Goal: Task Accomplishment & Management: Complete application form

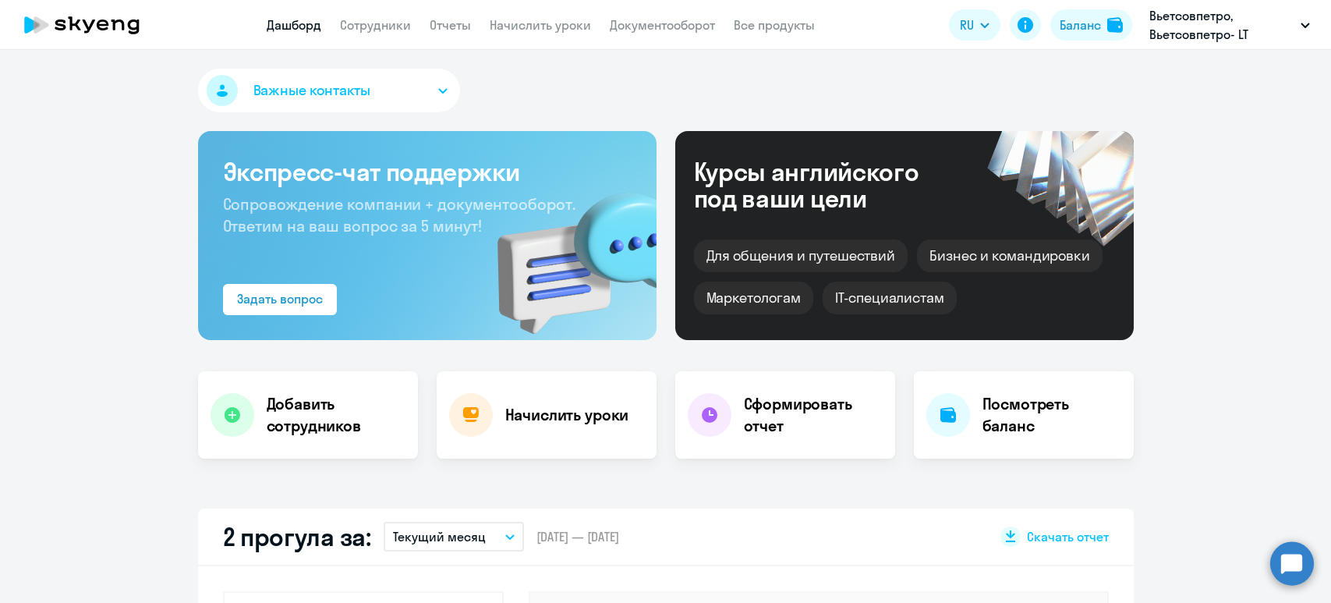
select select "30"
click at [380, 30] on link "Сотрудники" at bounding box center [375, 25] width 71 height 16
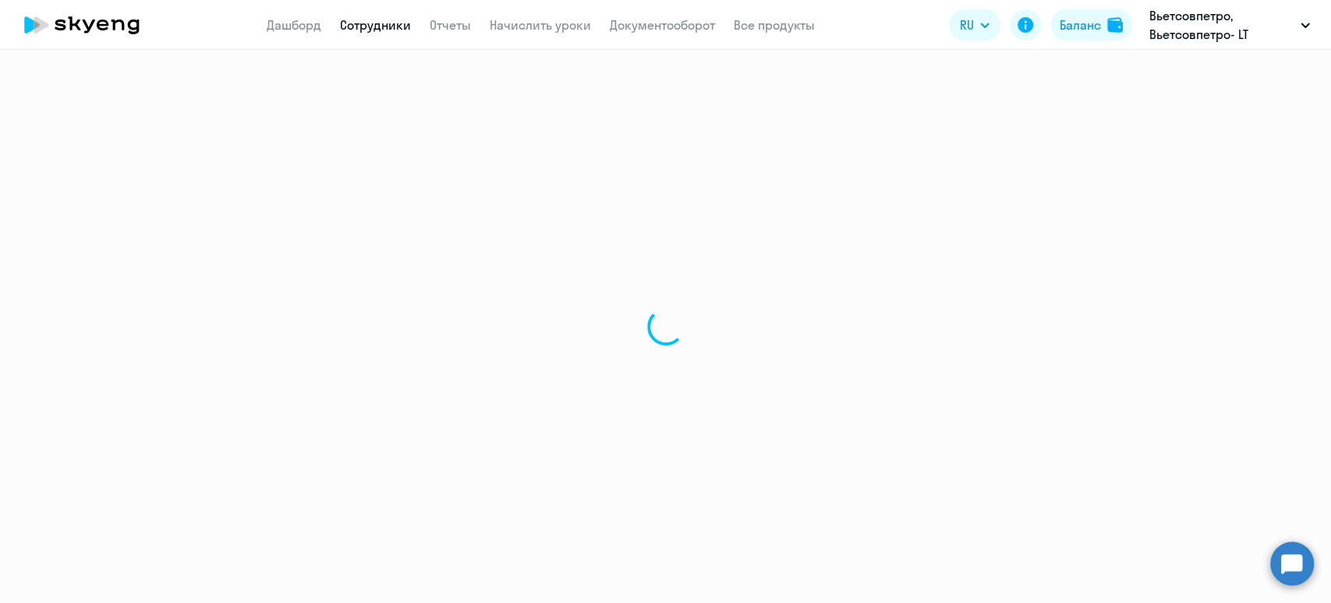
select select "30"
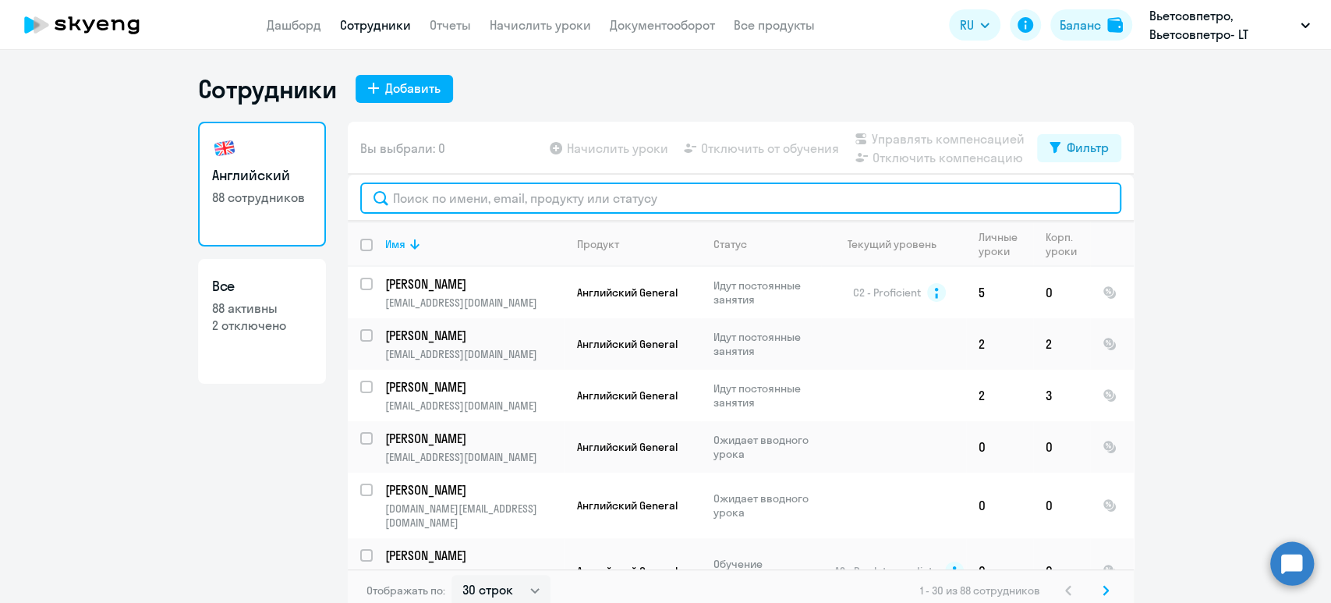
click at [414, 189] on input "text" at bounding box center [740, 197] width 761 height 31
paste input "[PERSON_NAME]"
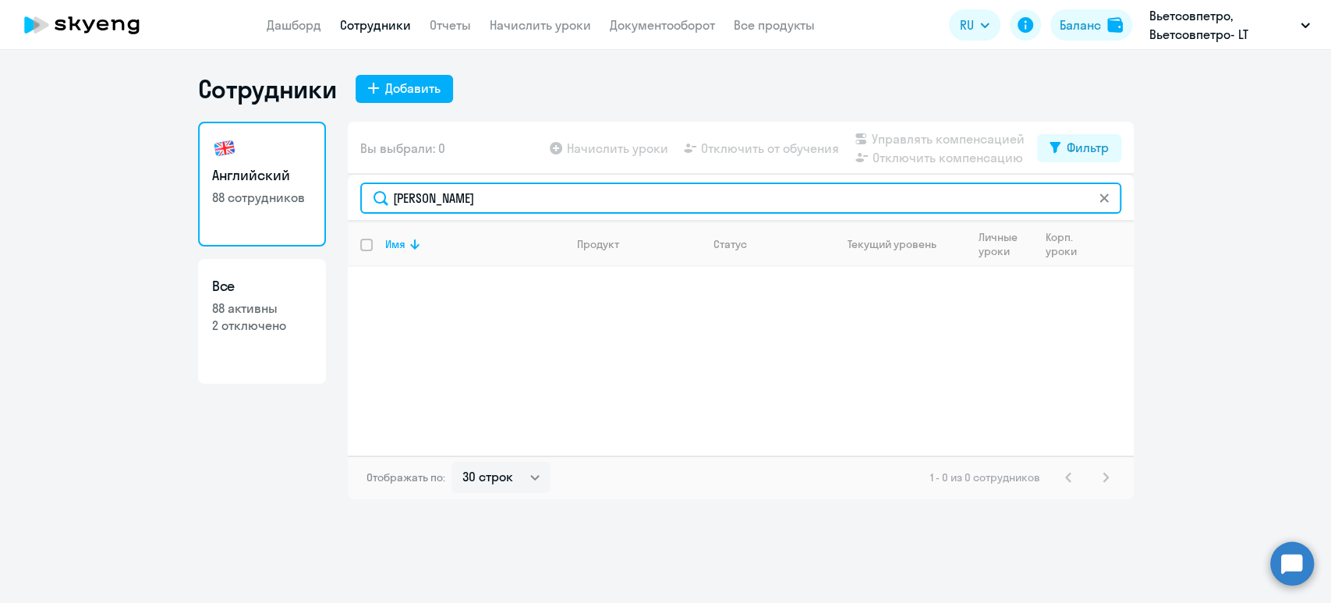
drag, startPoint x: 555, startPoint y: 198, endPoint x: 198, endPoint y: 200, distance: 357.0
click at [198, 200] on div "Английский 88 сотрудников Все 88 активны 2 отключено Вы выбрали: 0 Начислить ур…" at bounding box center [665, 310] width 935 height 377
paste input "[EMAIL_ADDRESS][DOMAIN_NAME]"
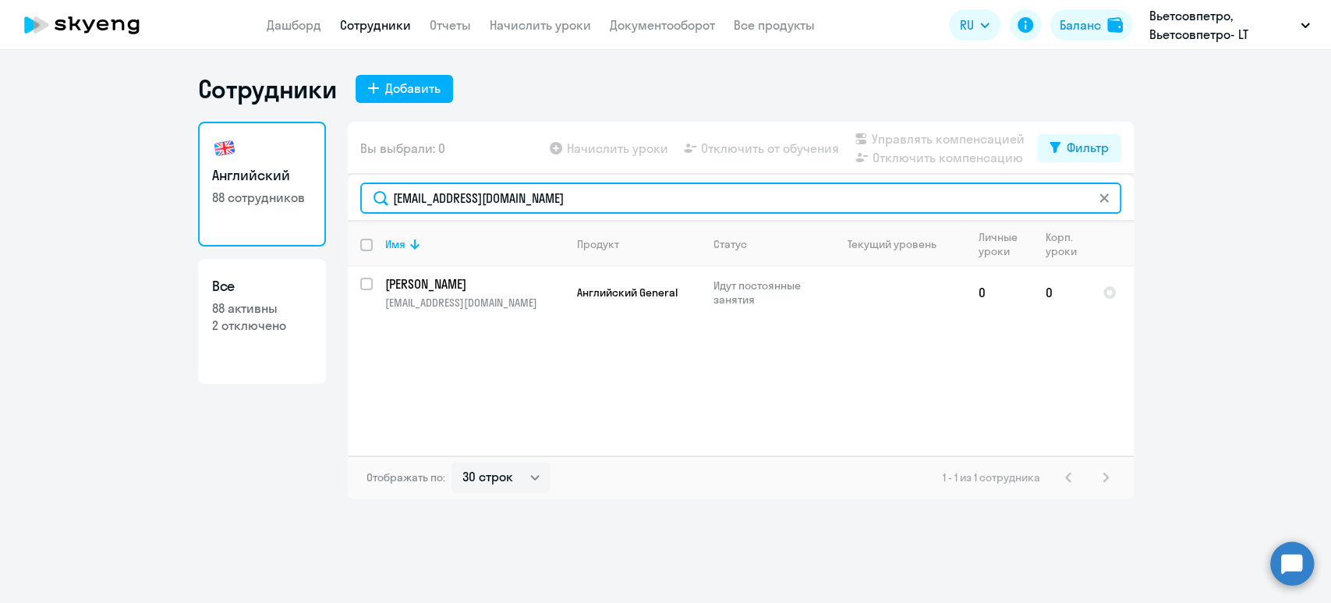
type input "[EMAIL_ADDRESS][DOMAIN_NAME]"
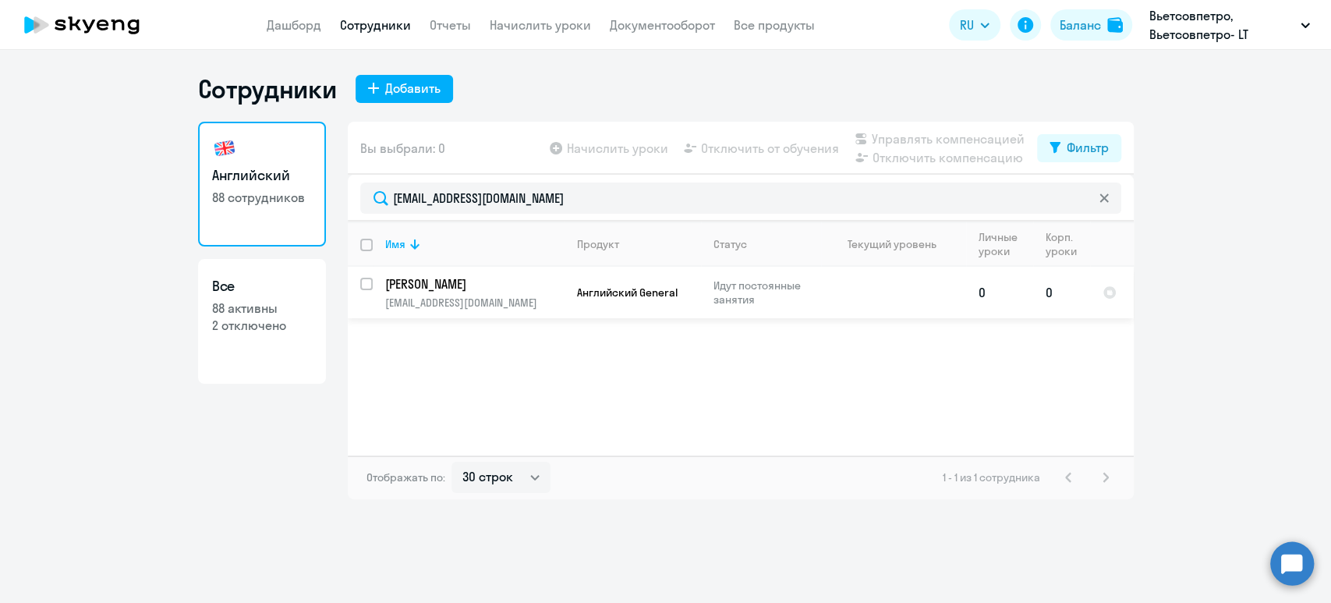
click at [426, 297] on p "[EMAIL_ADDRESS][DOMAIN_NAME]" at bounding box center [474, 302] width 179 height 14
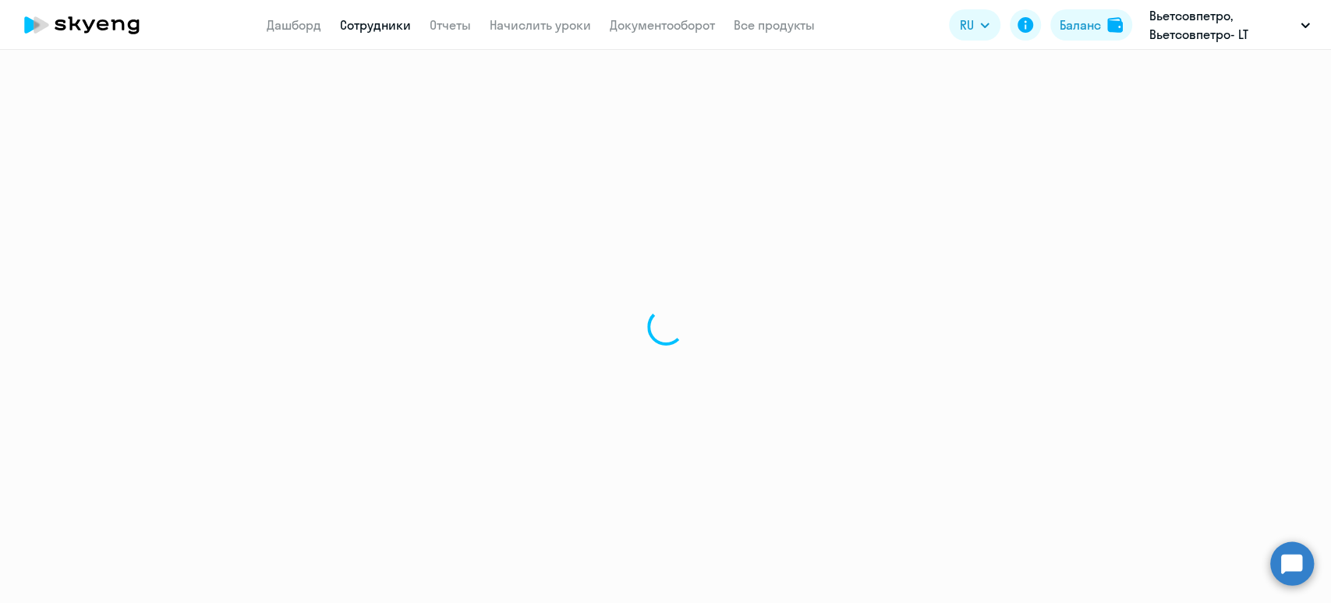
select select "english"
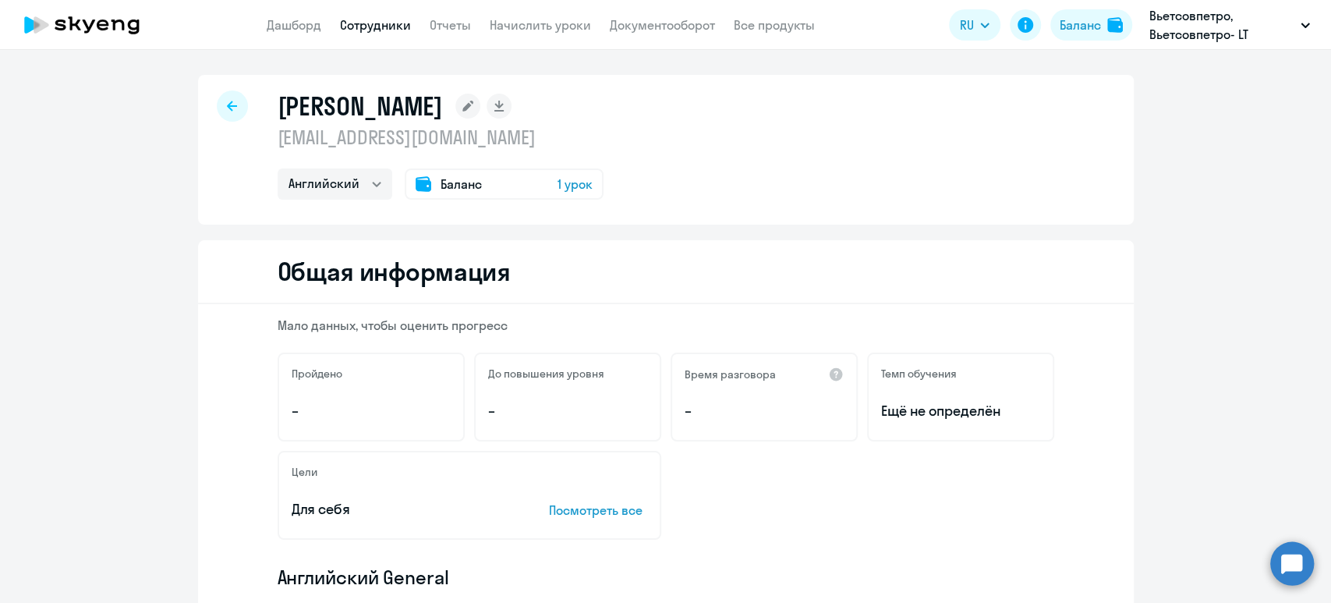
click at [369, 18] on link "Сотрудники" at bounding box center [375, 25] width 71 height 16
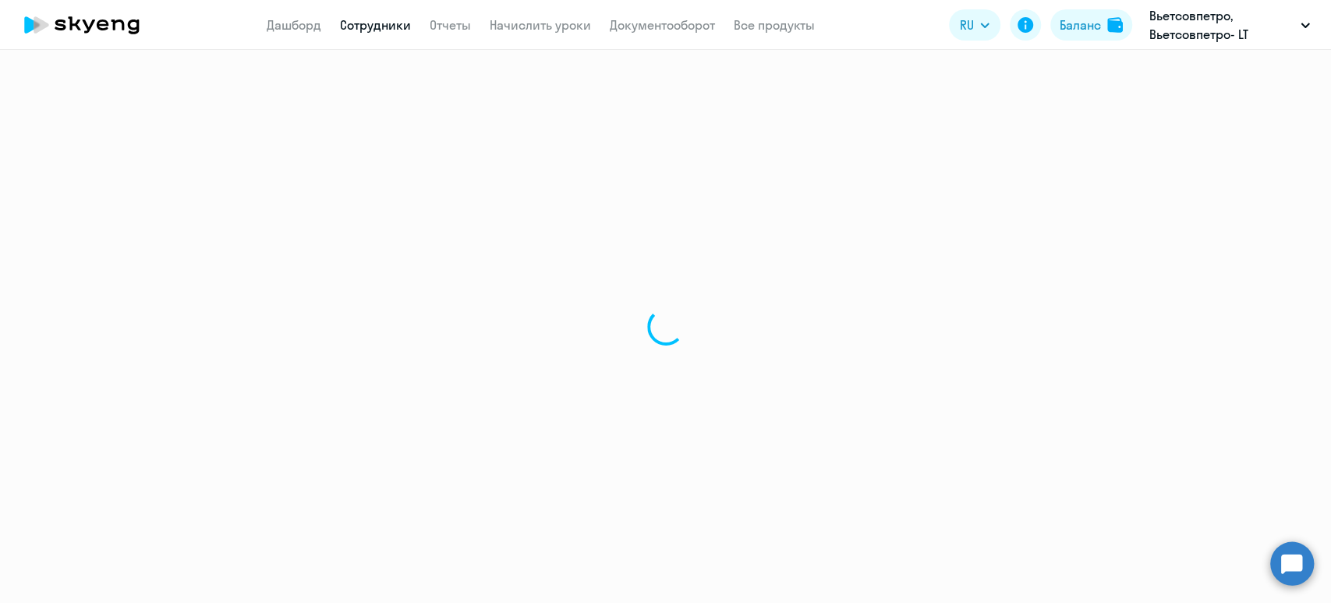
select select "30"
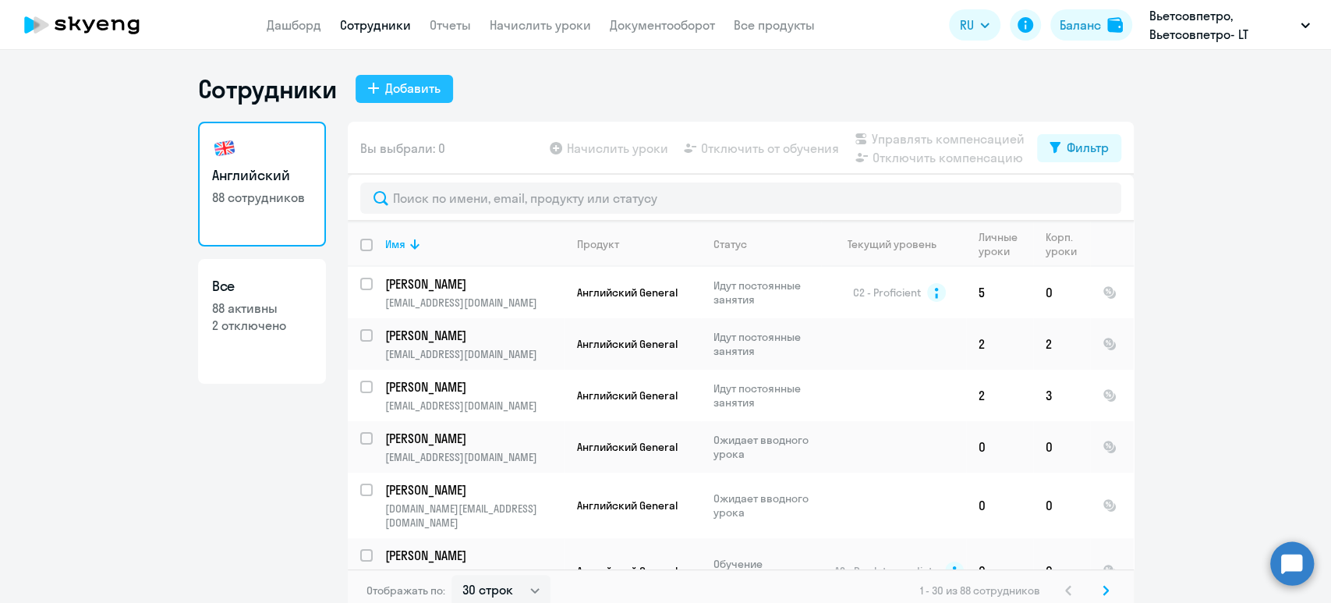
click at [419, 83] on div "Добавить" at bounding box center [412, 88] width 55 height 19
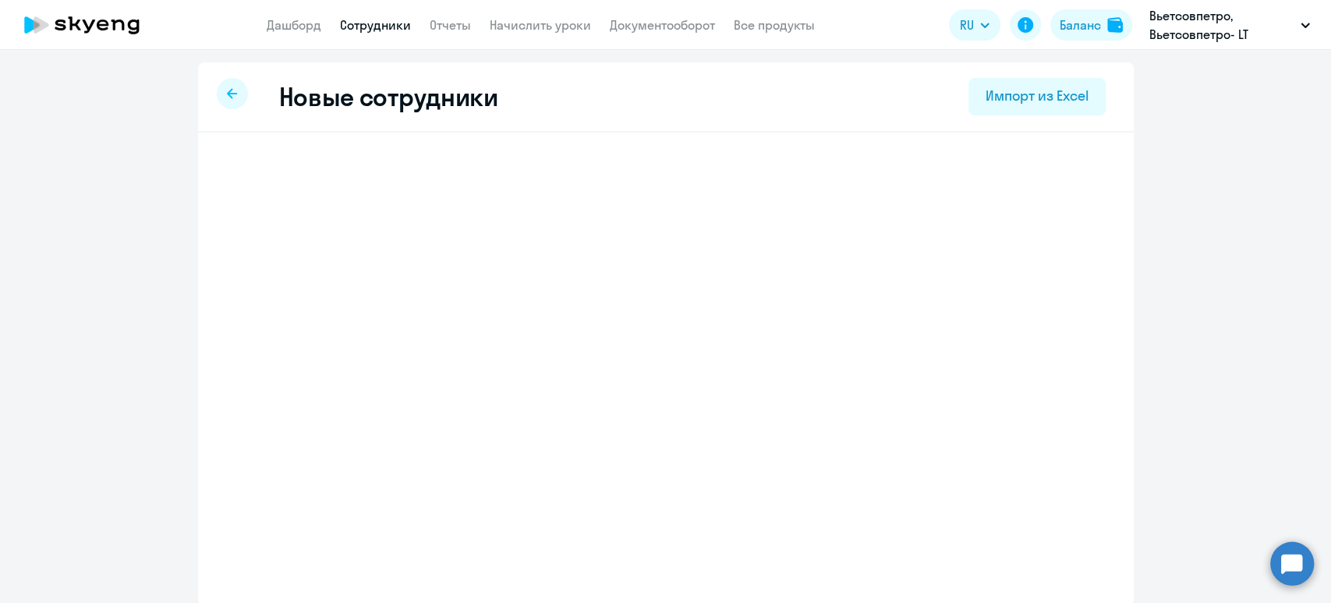
select select "english_adult_not_native_speaker"
select select "5"
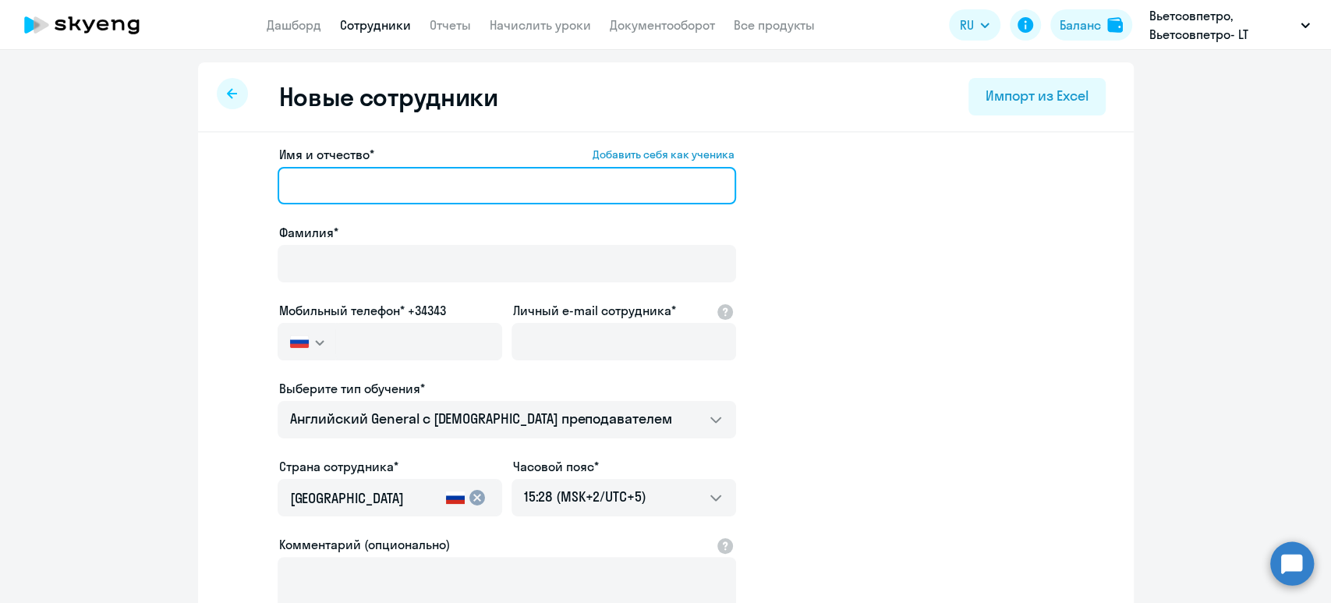
click at [374, 186] on input "Имя и отчество* Добавить себя как ученика" at bounding box center [507, 185] width 458 height 37
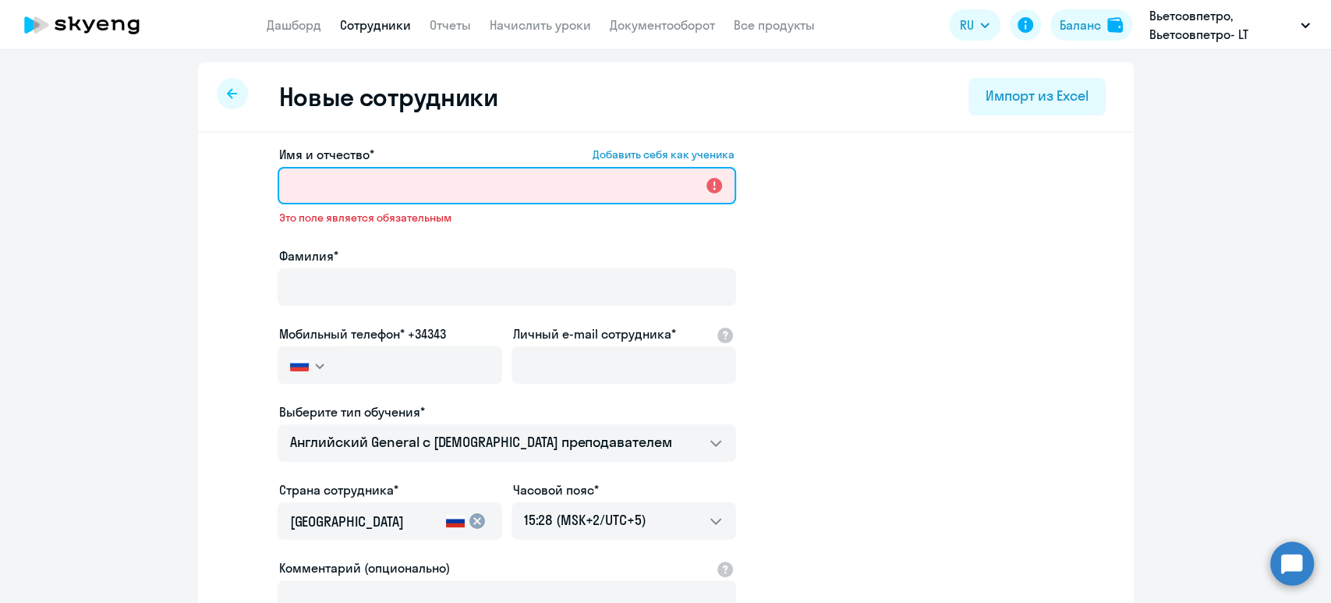
paste input "[PERSON_NAME]"
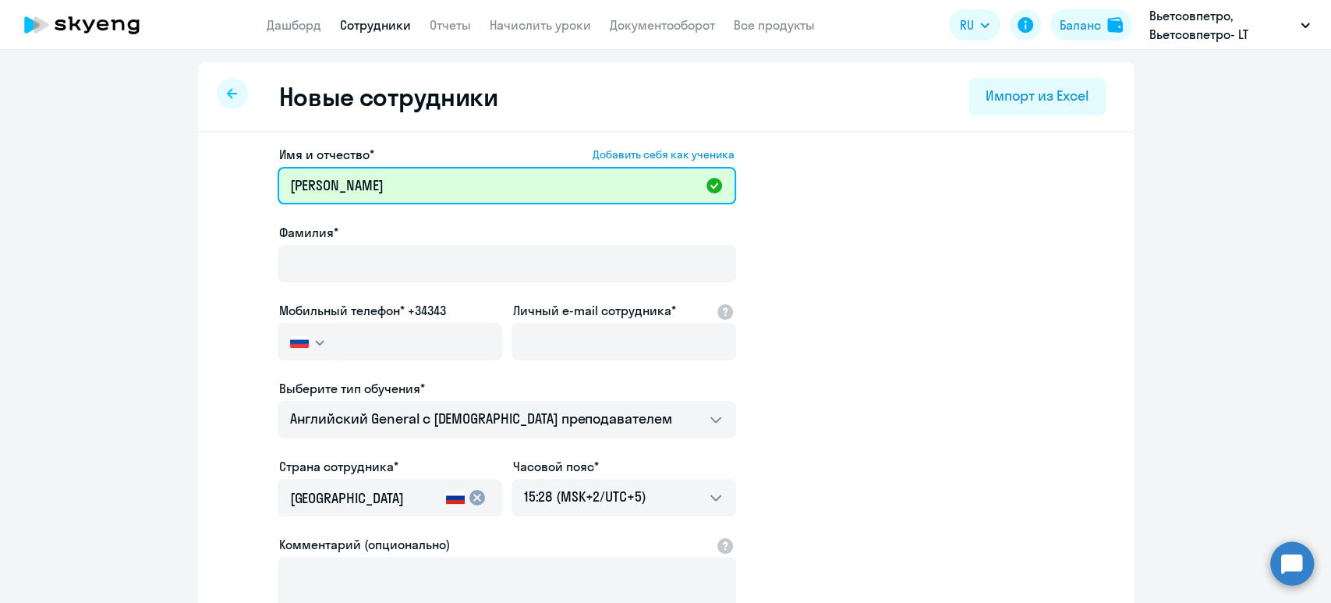
type input "[PERSON_NAME]"
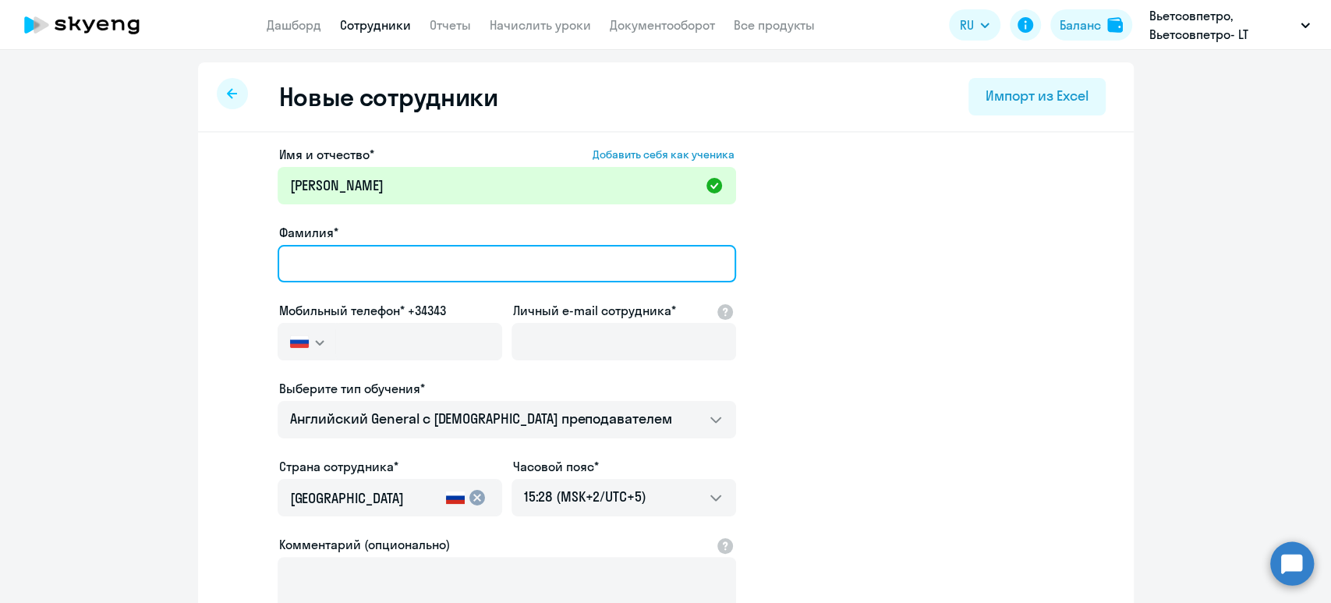
click at [354, 267] on input "Фамилия*" at bounding box center [507, 263] width 458 height 37
paste input "[PERSON_NAME]"
type input "[PERSON_NAME]"
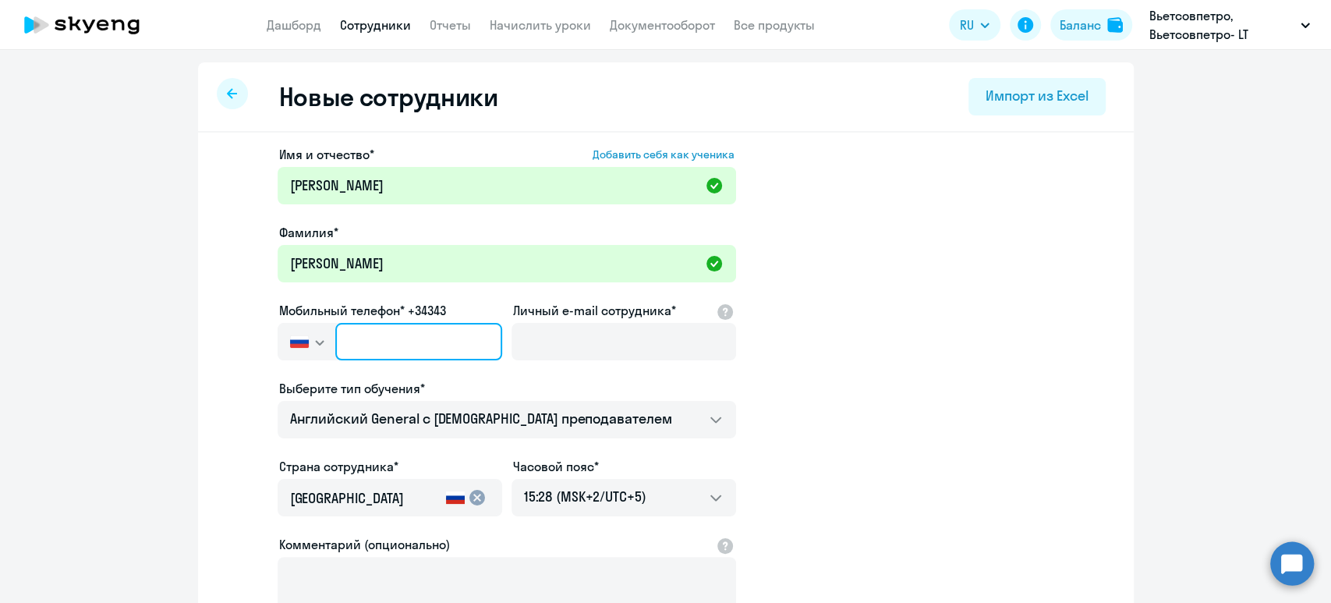
click at [355, 343] on input "text" at bounding box center [418, 341] width 166 height 37
paste input "[PHONE_NUMBER]"
type input "[PHONE_NUMBER]"
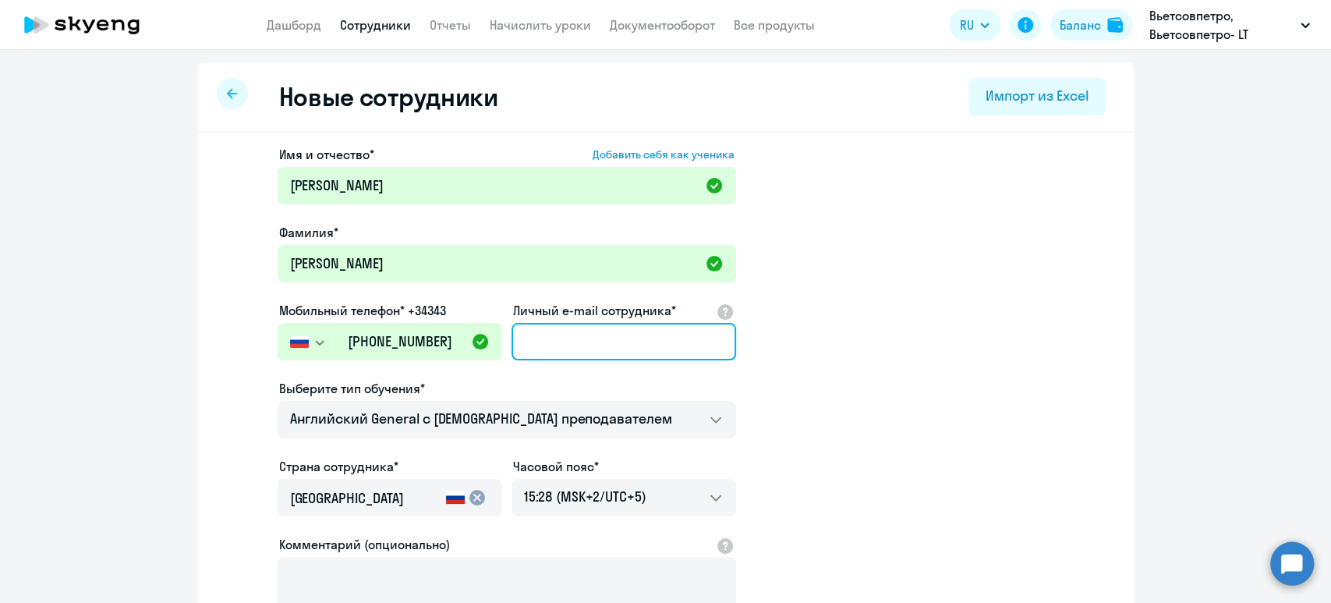
click at [593, 334] on input "Личный e-mail сотрудника*" at bounding box center [623, 341] width 225 height 37
paste input "[EMAIL_ADDRESS][DOMAIN_NAME]"
type input "[EMAIL_ADDRESS][DOMAIN_NAME]"
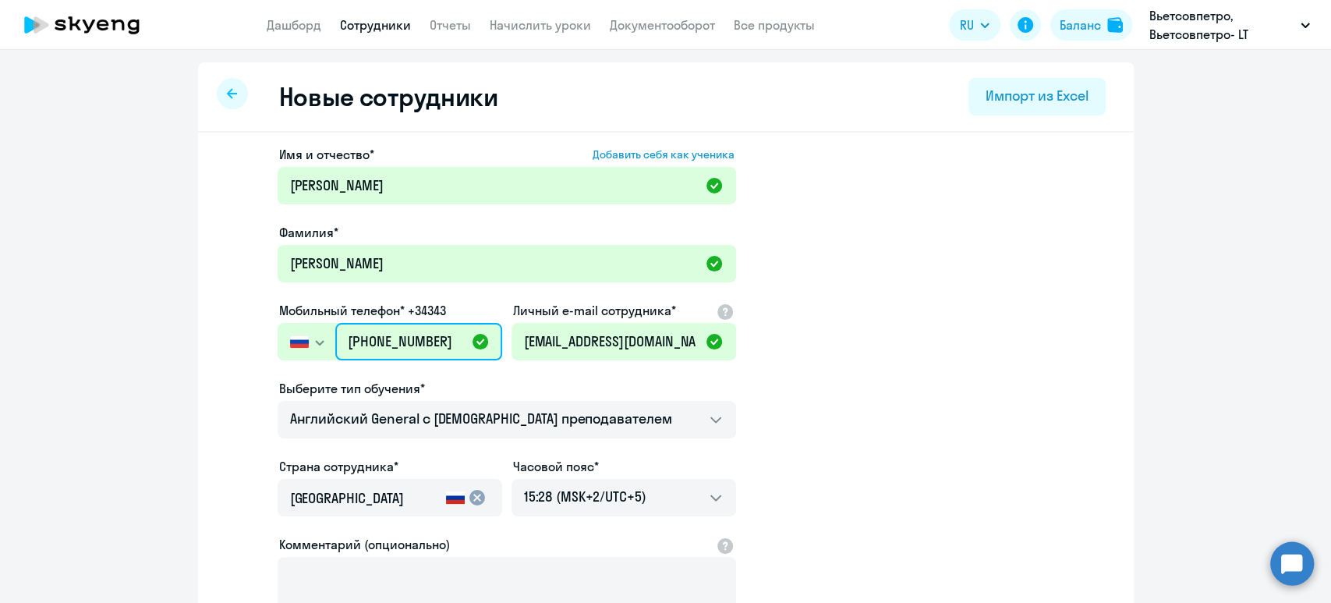
click at [358, 341] on input "[PHONE_NUMBER]" at bounding box center [418, 341] width 166 height 37
type input "[PHONE_NUMBER]"
click at [315, 340] on icon "button" at bounding box center [319, 342] width 9 height 5
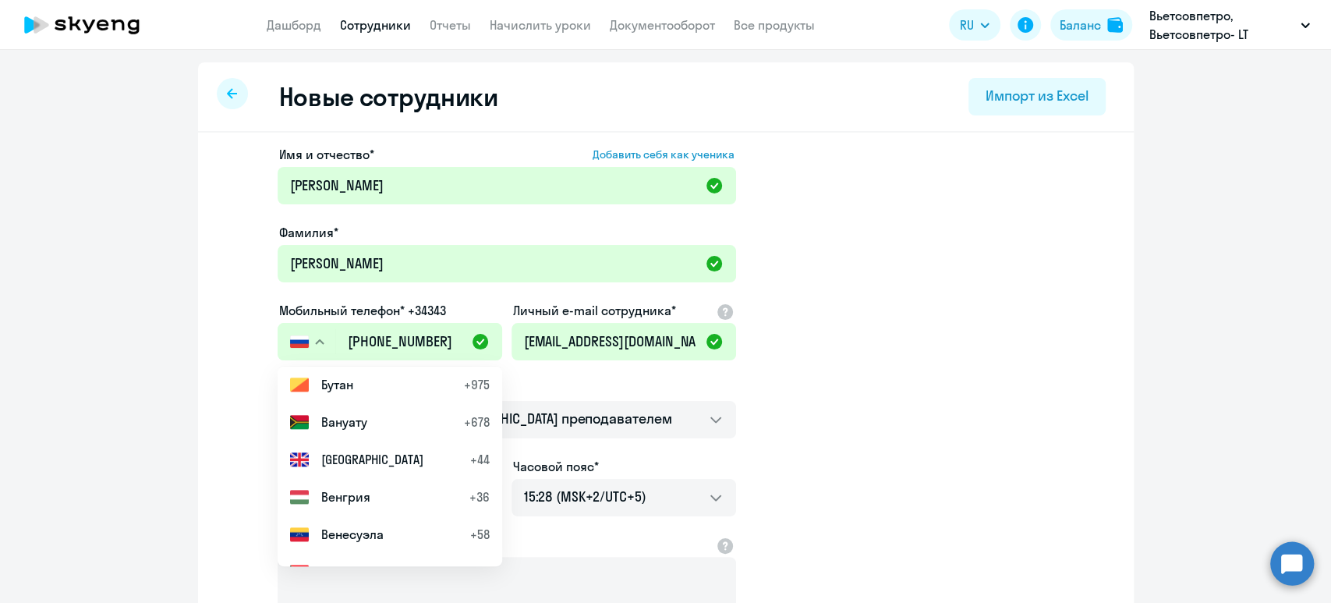
scroll to position [1559, 0]
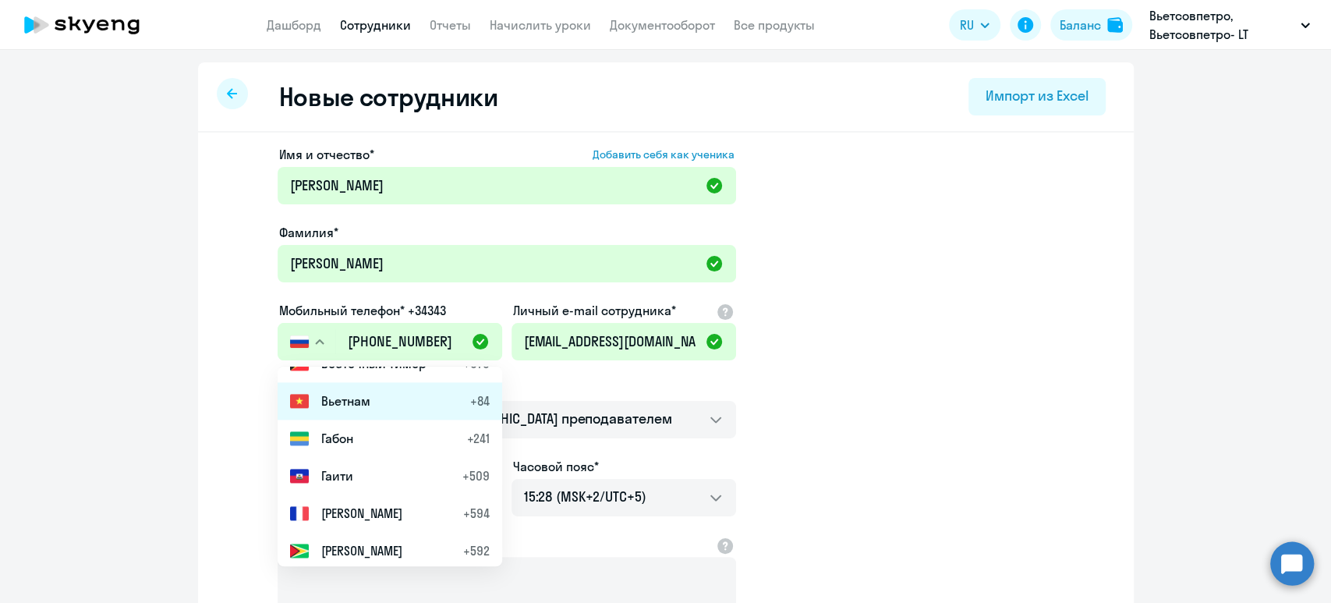
click at [345, 402] on span "Вьетнам" at bounding box center [345, 400] width 49 height 19
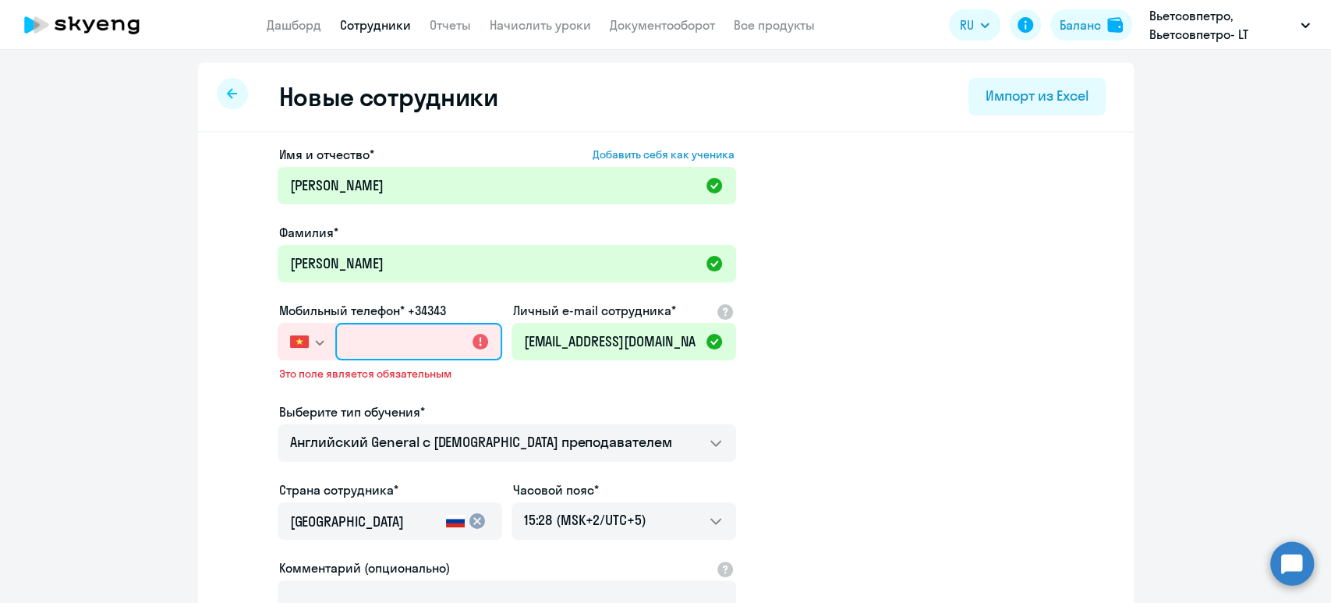
click at [361, 339] on input "text" at bounding box center [418, 341] width 166 height 37
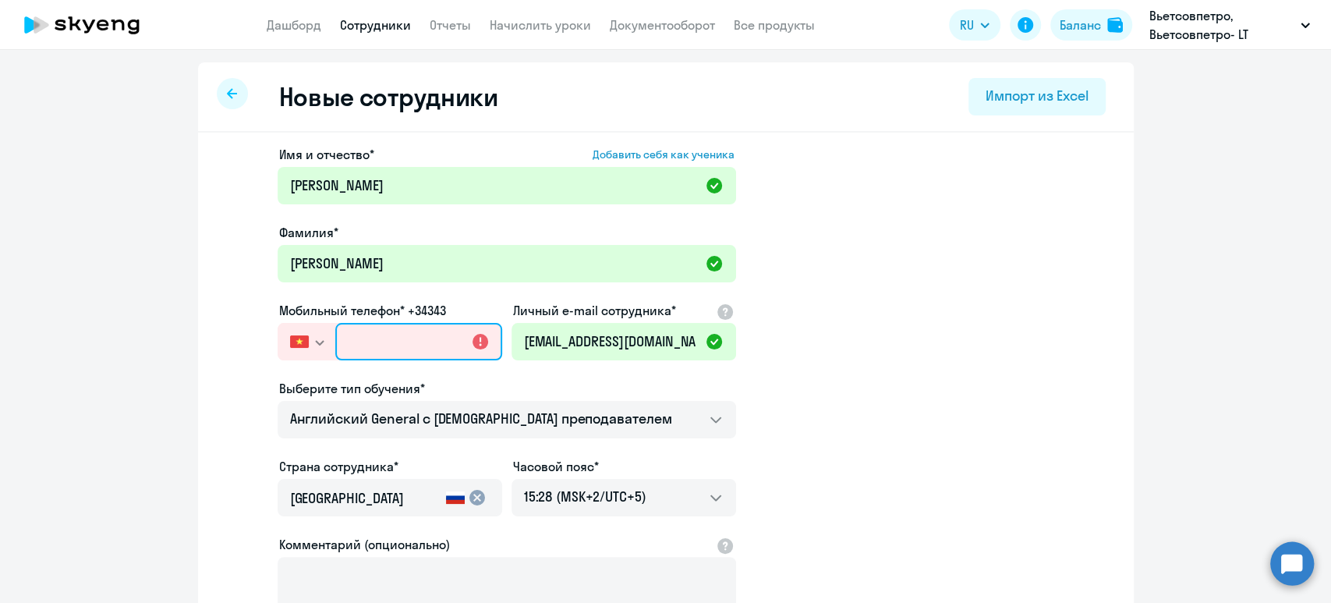
paste input "[PHONE_NUMBER]"
type input "[PHONE_NUMBER]"
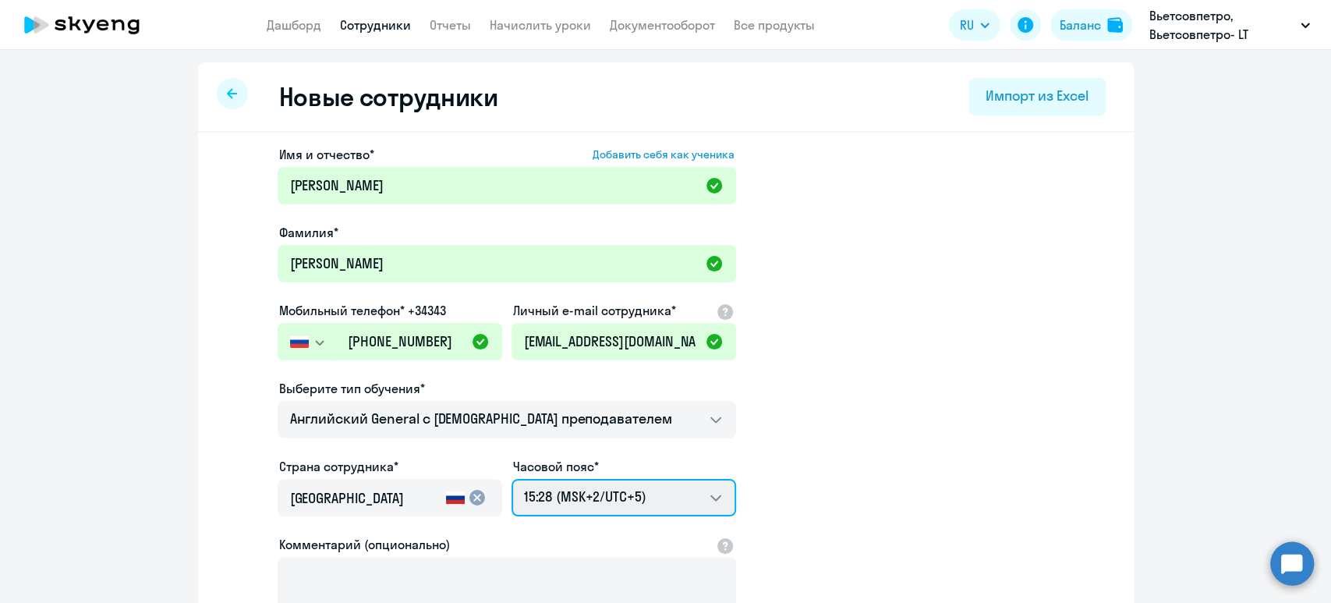
click at [657, 504] on select "23:28 (MSK-14/UTC-11) 00:28 (MSK-13/UTC-10) 01:28 (MSK-12/UTC-9) 02:28 (MSK-11/…" at bounding box center [623, 497] width 225 height 37
select select "7"
click at [511, 479] on select "23:28 (MSK-14/UTC-11) 00:28 (MSK-13/UTC-10) 01:28 (MSK-12/UTC-9) 02:28 (MSK-11/…" at bounding box center [623, 497] width 225 height 37
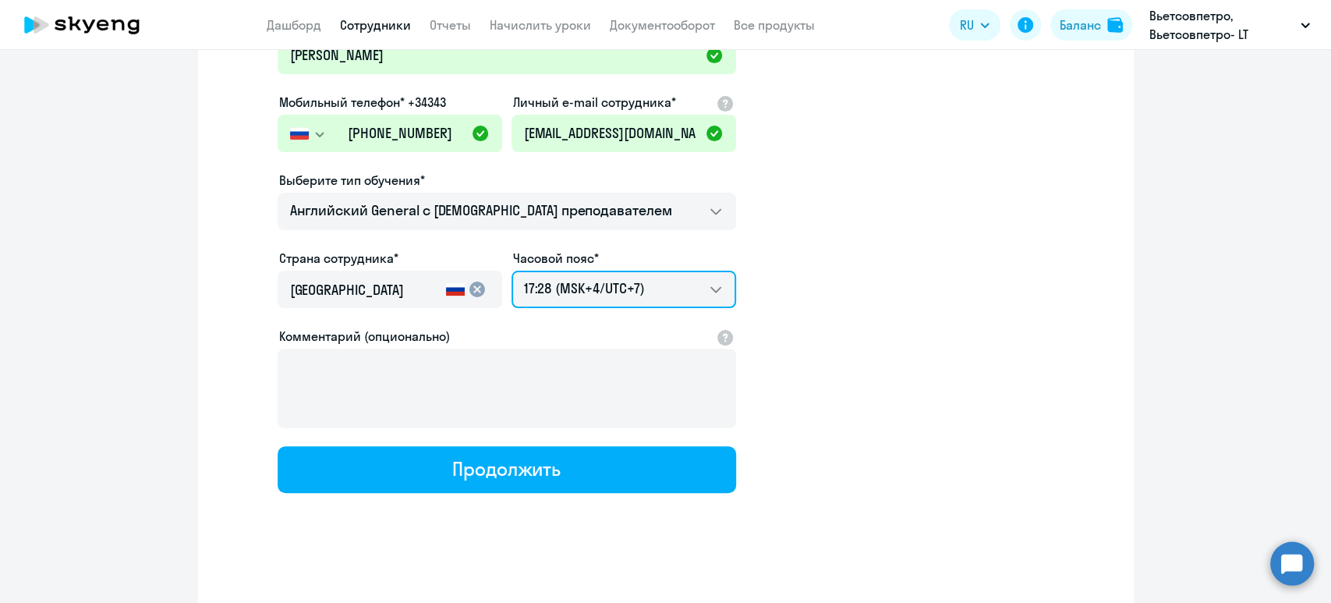
scroll to position [214, 0]
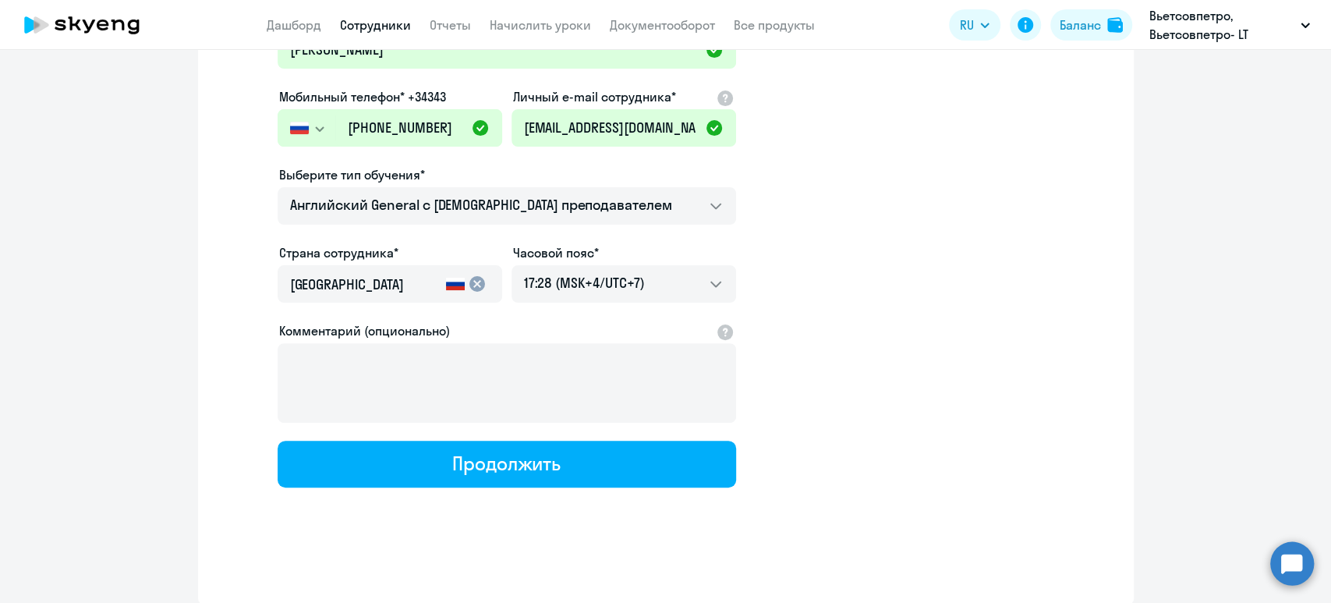
click at [363, 280] on input "[GEOGRAPHIC_DATA]" at bounding box center [365, 284] width 150 height 20
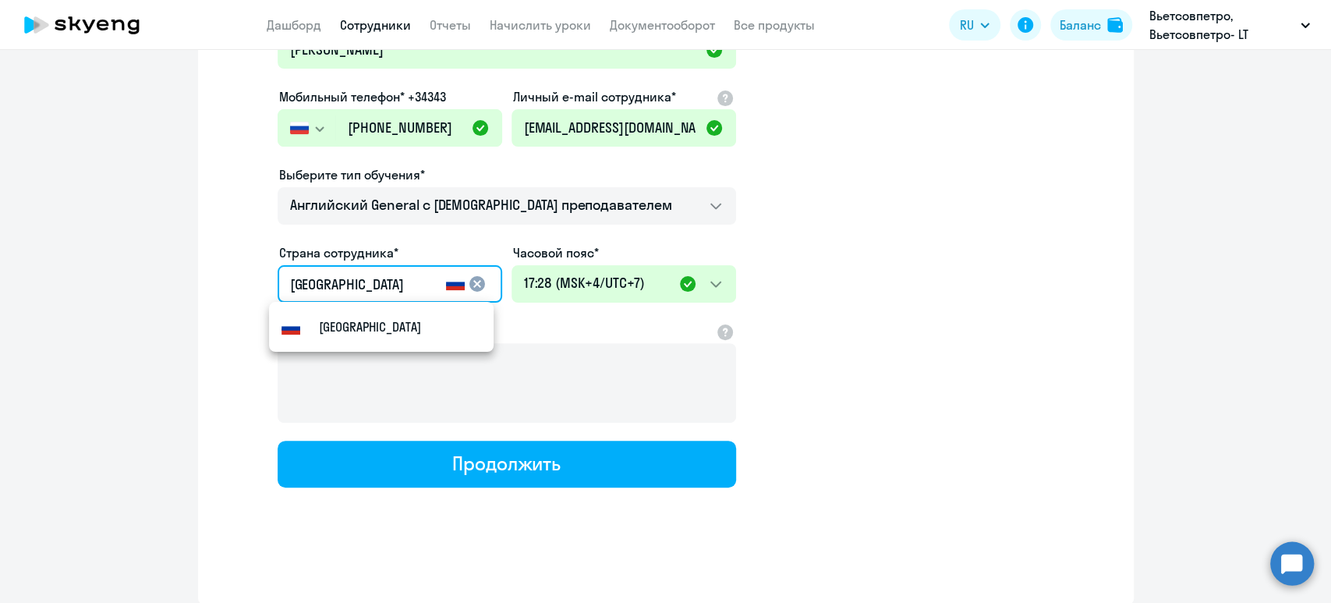
drag, startPoint x: 363, startPoint y: 280, endPoint x: 218, endPoint y: 267, distance: 144.8
click at [223, 267] on app-new-student-form "Имя и отчество* Добавить себя как ученика [PERSON_NAME]* [PERSON_NAME] Мобильны…" at bounding box center [666, 209] width 886 height 556
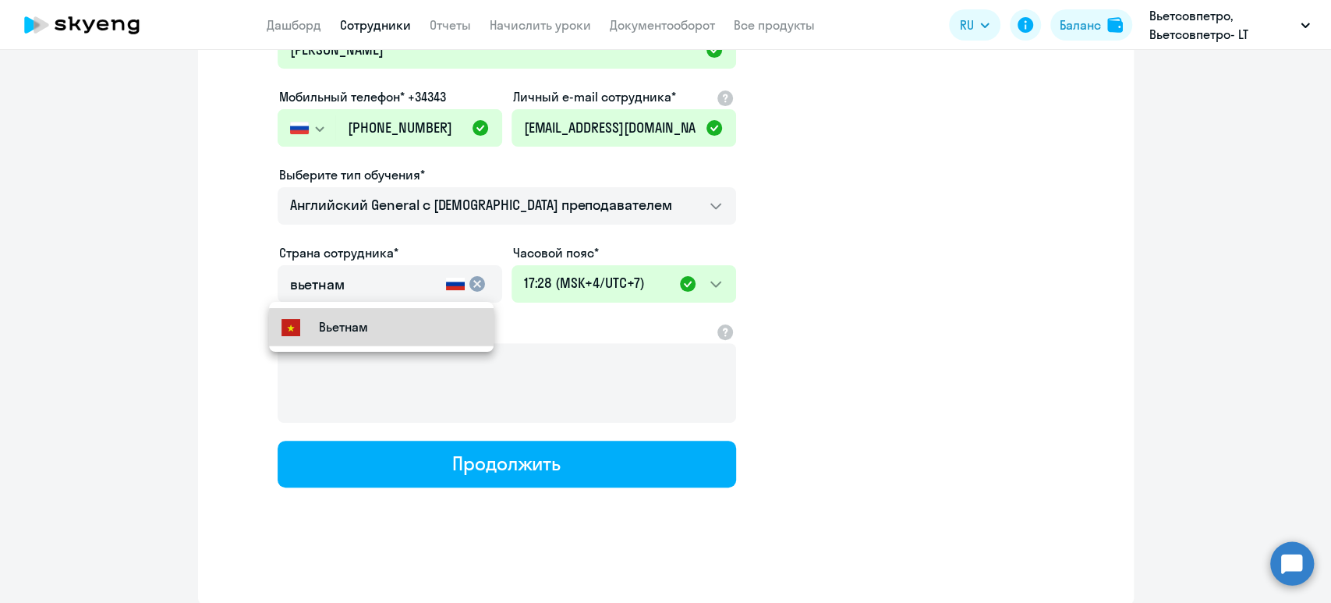
click at [413, 343] on mat-option "Вьетнам" at bounding box center [381, 326] width 225 height 37
type input "Вьетнам"
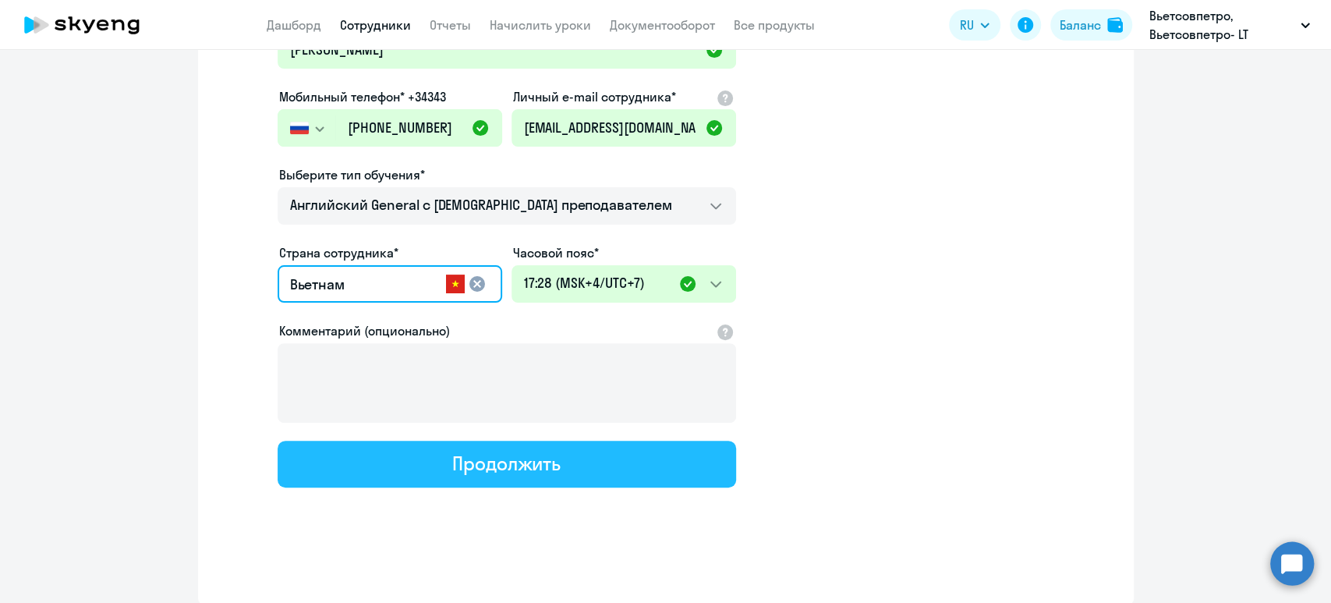
click at [497, 465] on div "Продолжить" at bounding box center [506, 463] width 108 height 25
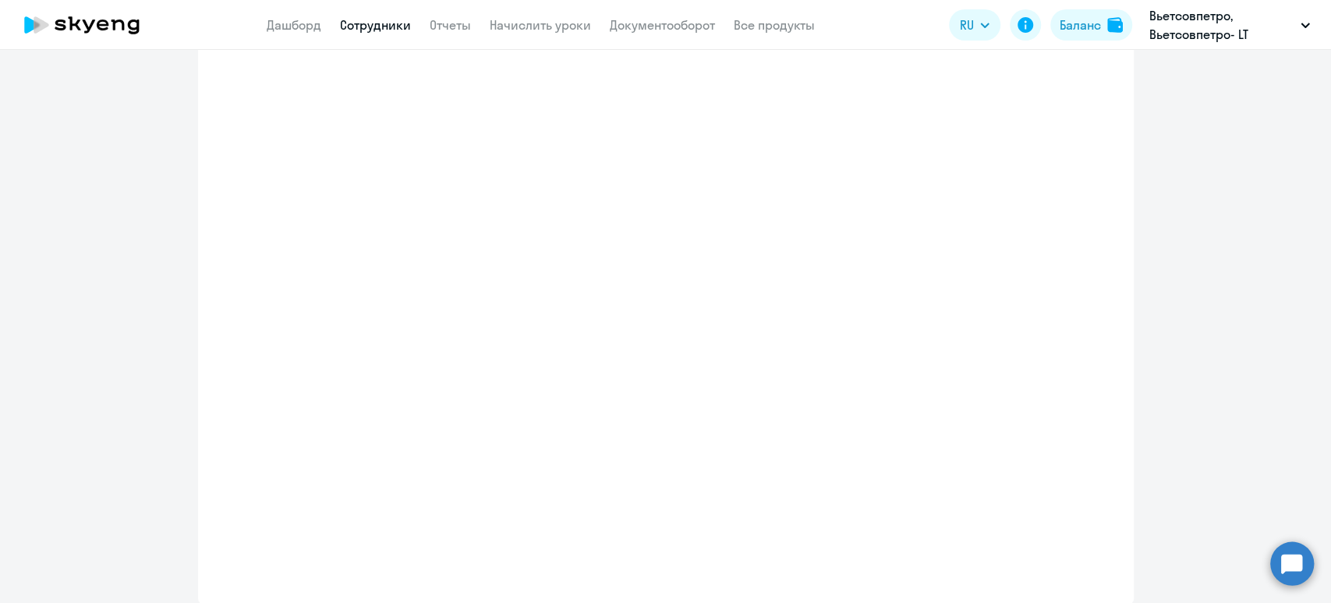
select select "english_adult_not_native_speaker"
select select "7"
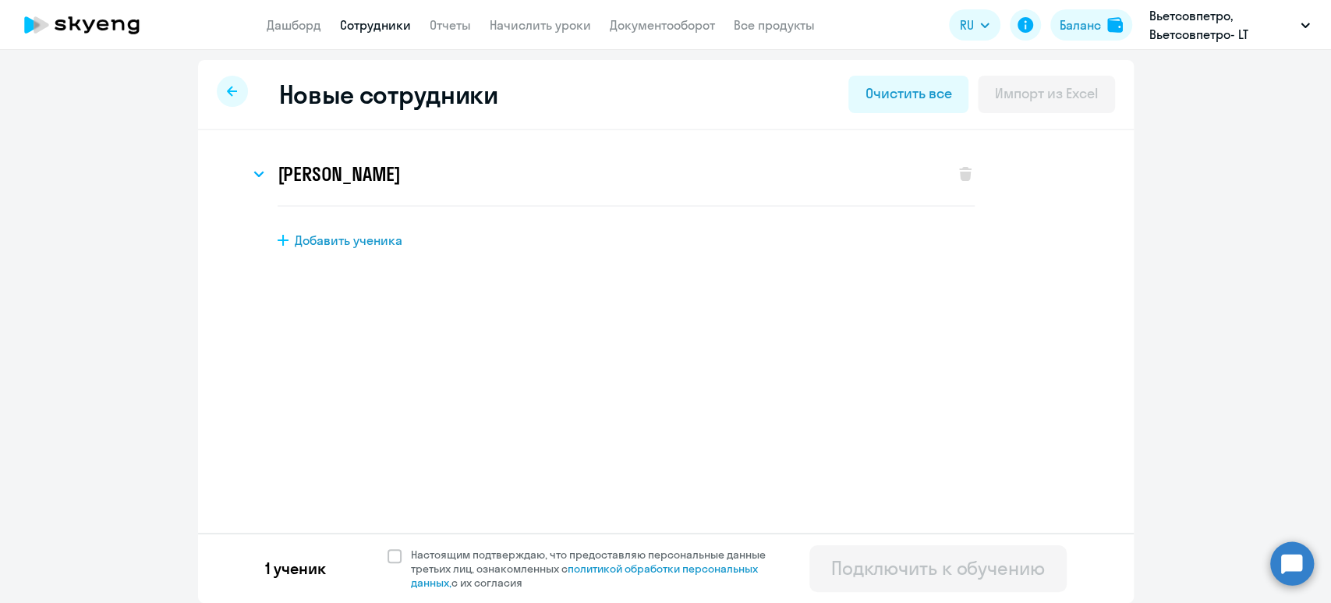
scroll to position [0, 0]
click at [387, 557] on span at bounding box center [394, 558] width 14 height 14
click at [387, 550] on input "Настоящим подтверждаю, что предоставляю персональные данные третьих лиц, ознако…" at bounding box center [387, 549] width 1 height 1
checkbox input "true"
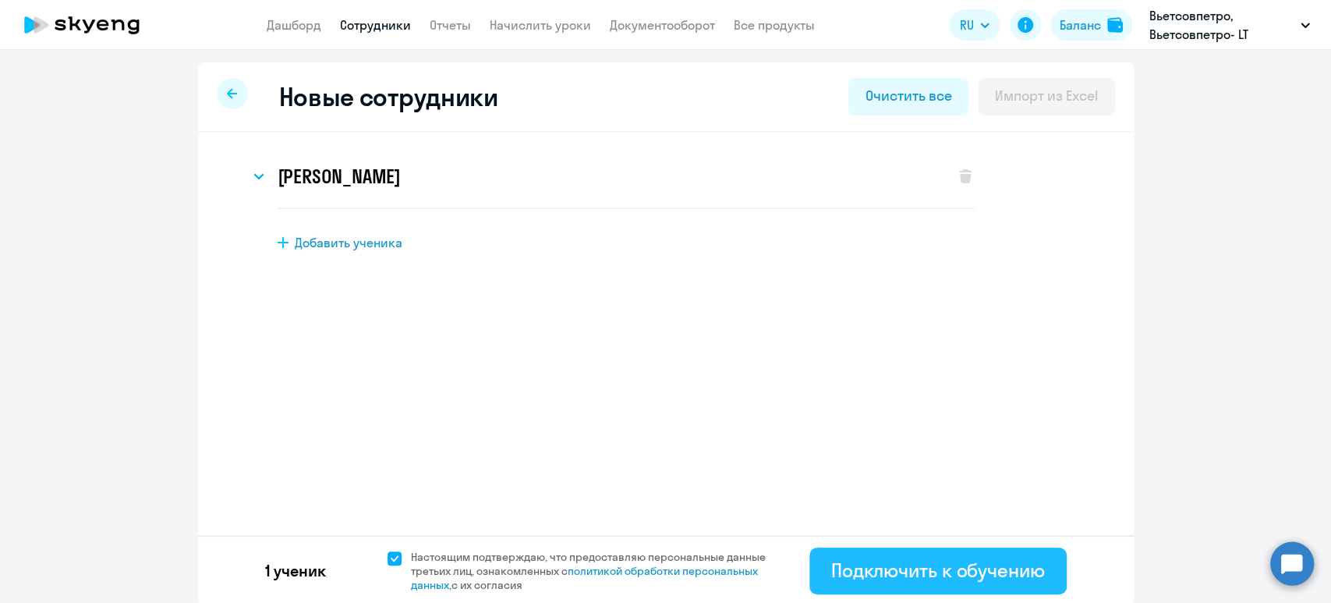
click at [967, 563] on div "Подключить к обучению" at bounding box center [938, 569] width 214 height 25
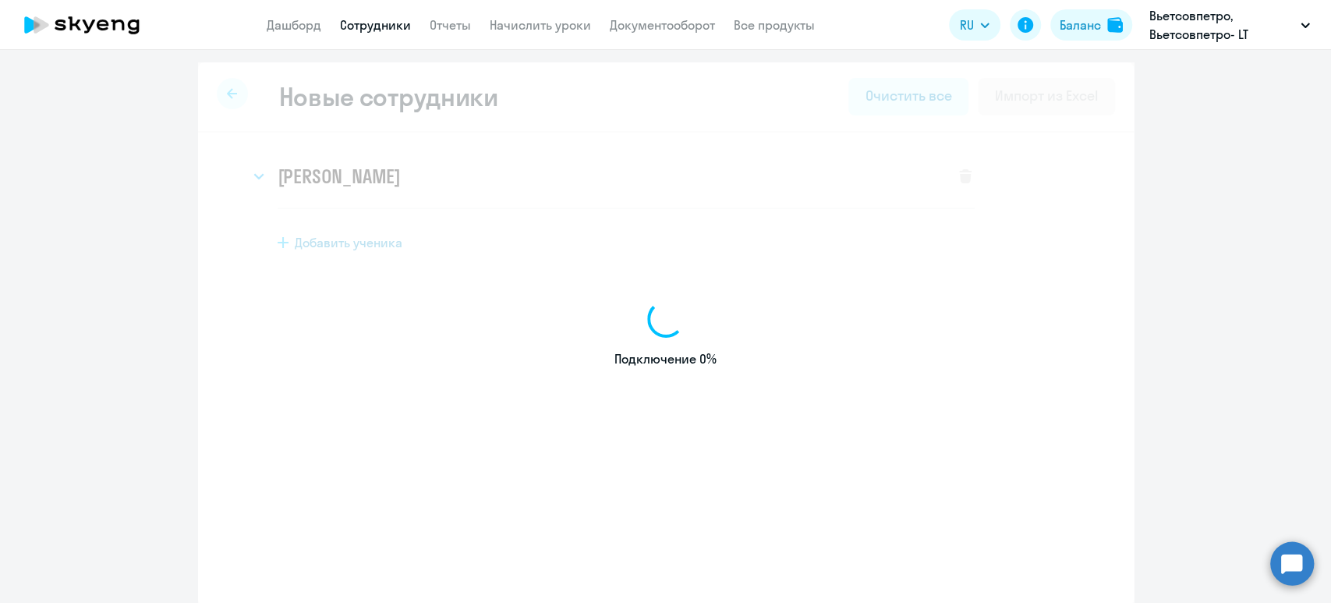
select select "english_adult_not_native_speaker"
select select "5"
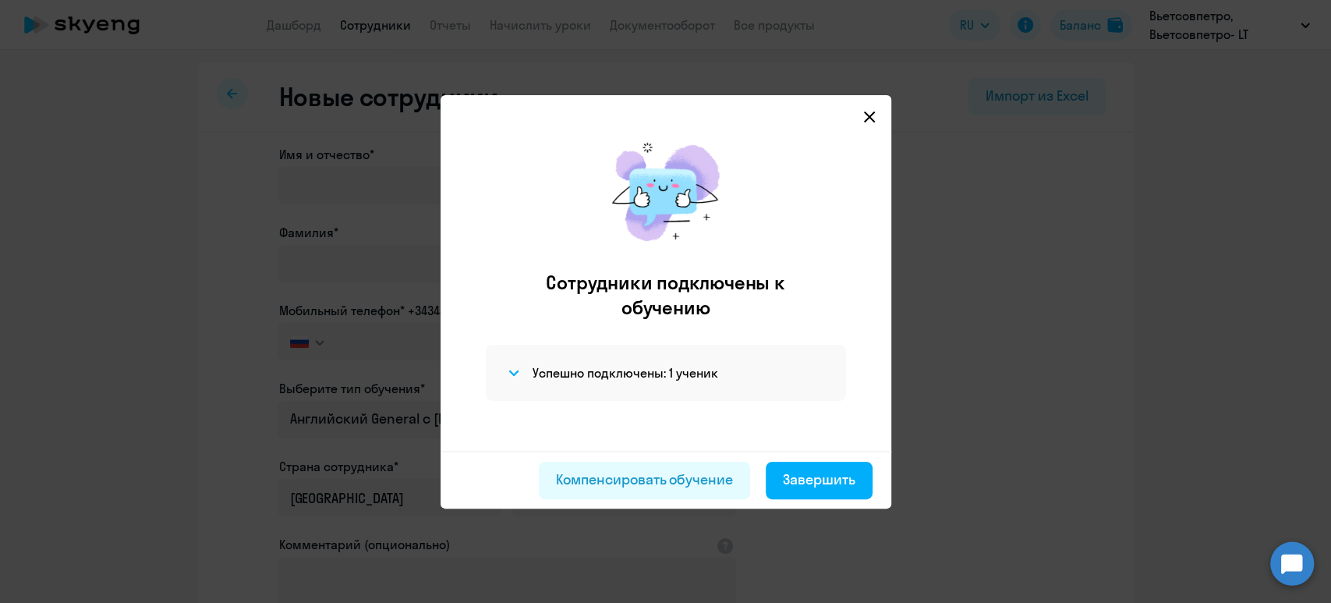
click at [868, 115] on icon at bounding box center [868, 116] width 11 height 11
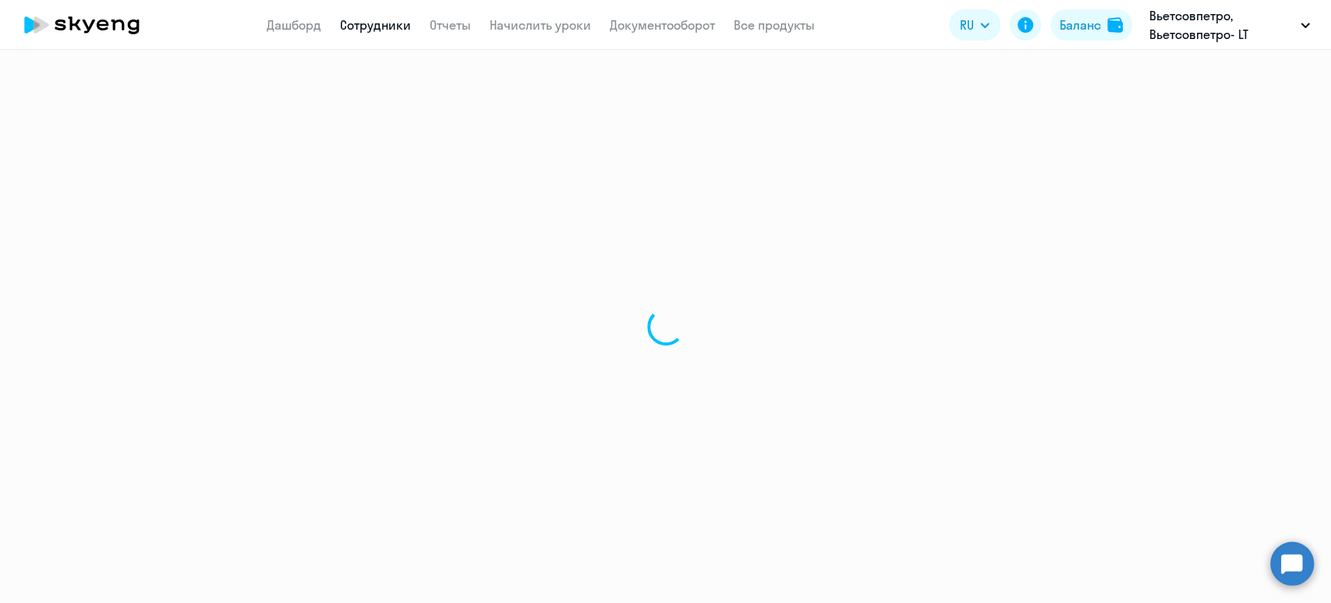
select select "30"
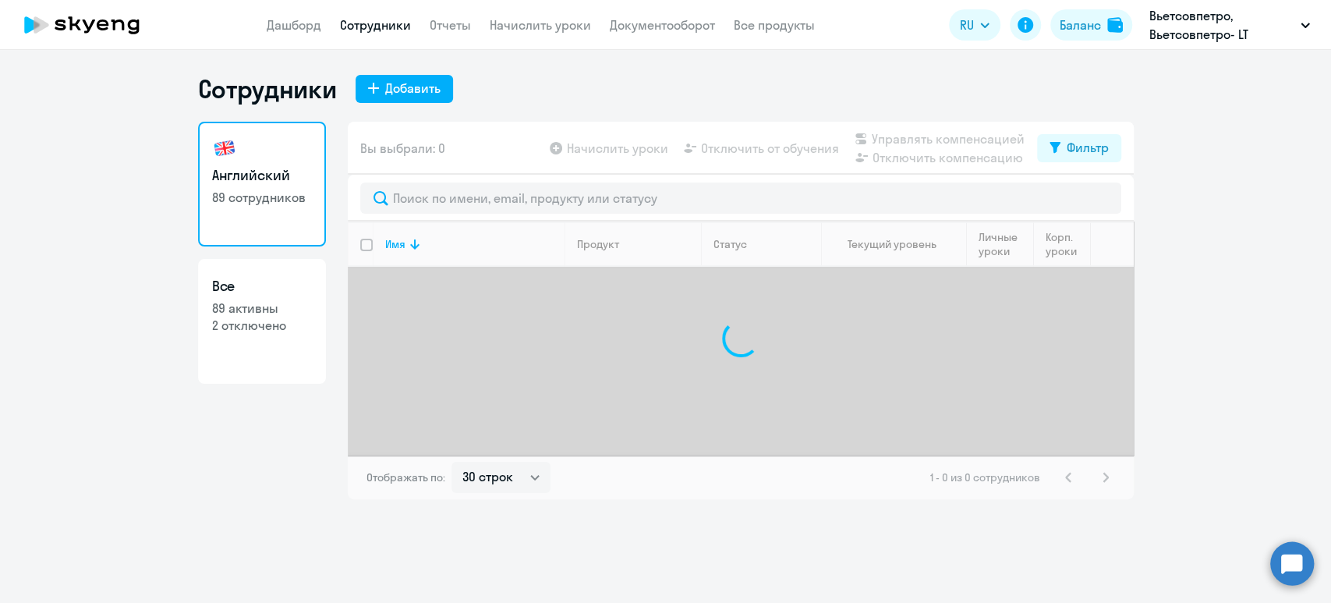
click at [368, 19] on link "Сотрудники" at bounding box center [375, 25] width 71 height 16
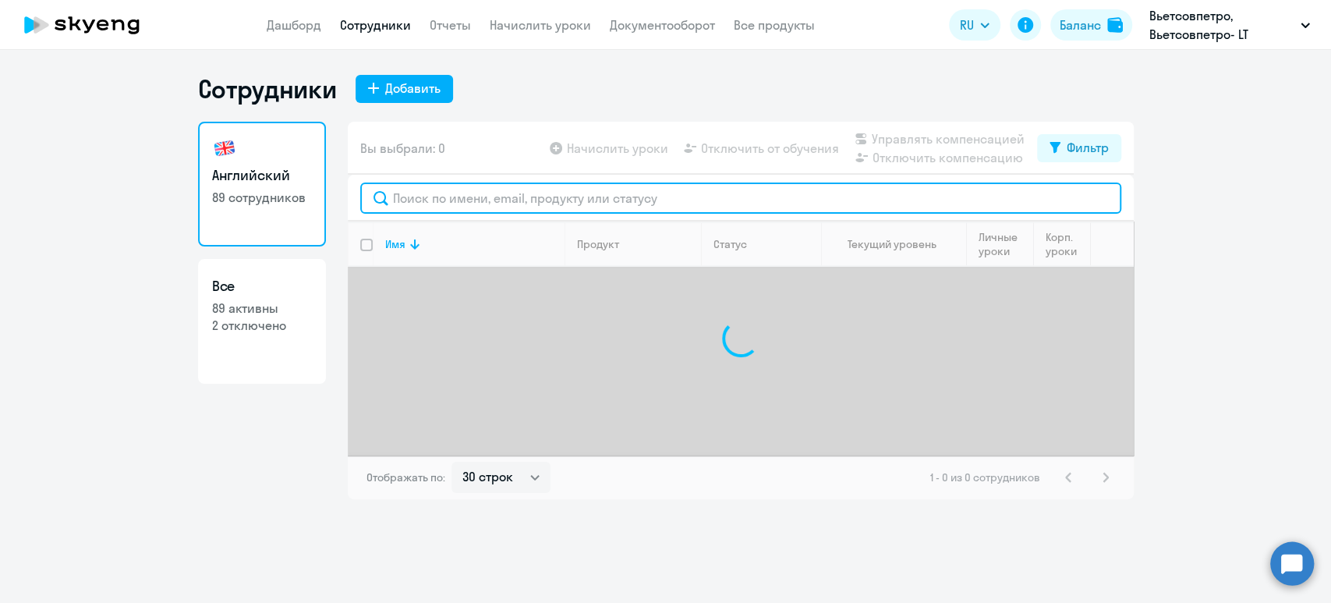
click at [548, 205] on input "text" at bounding box center [740, 197] width 761 height 31
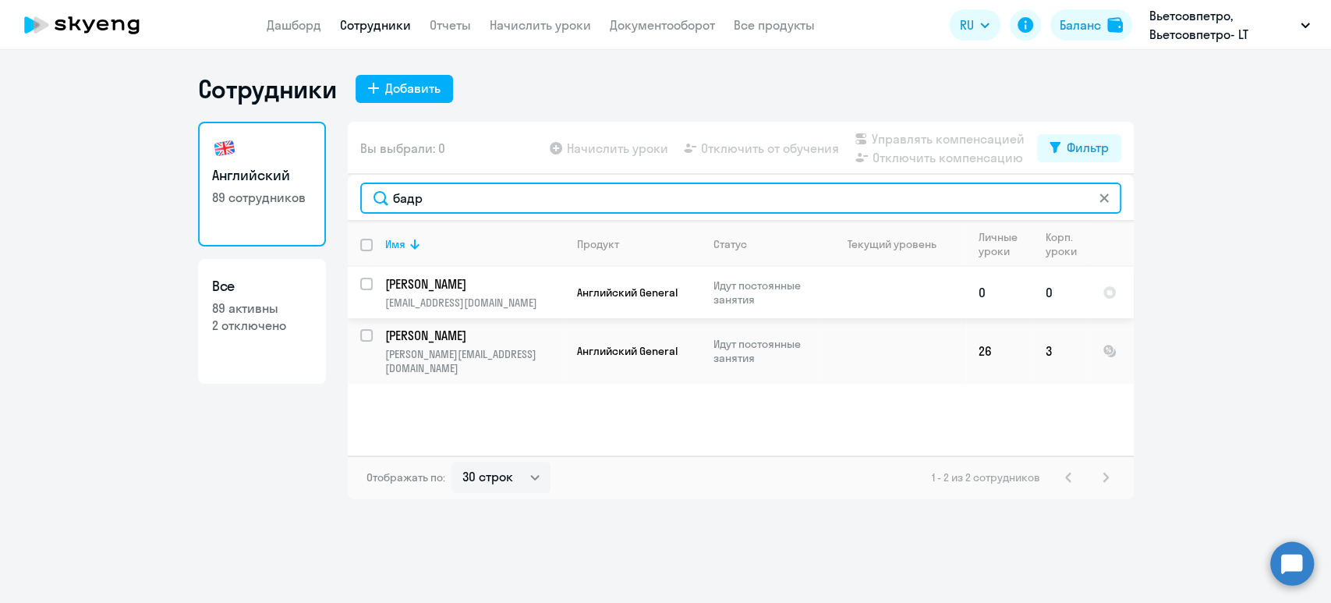
type input "бадр"
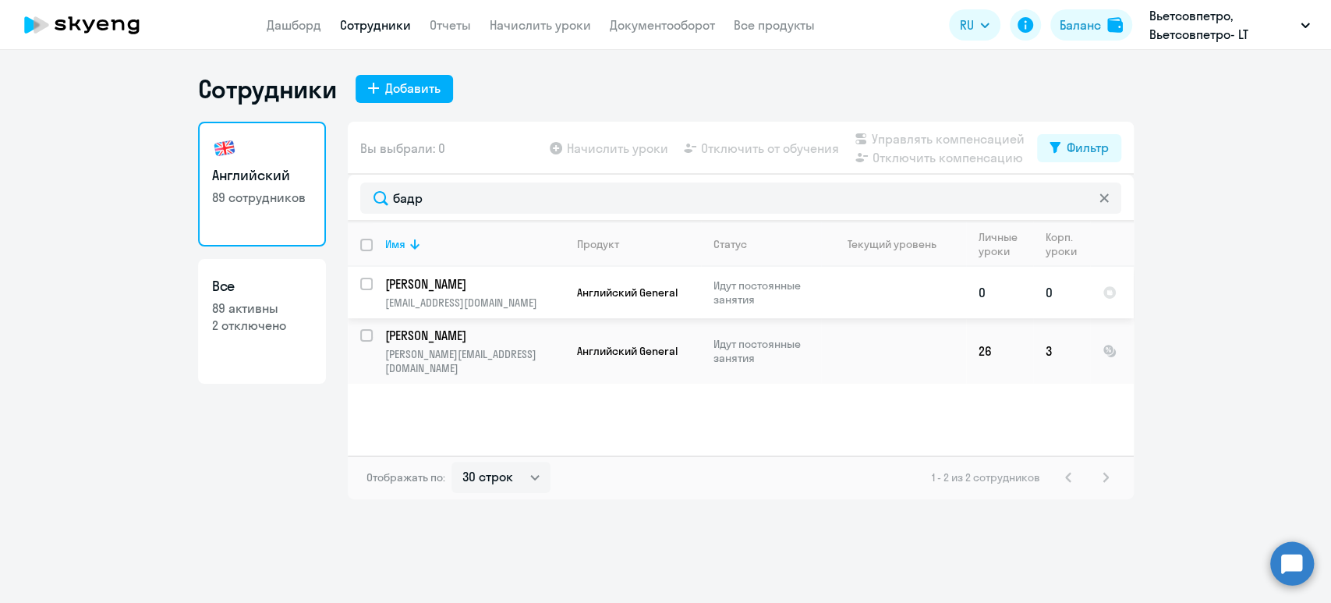
click at [361, 284] on input "select row 18797791" at bounding box center [375, 293] width 31 height 31
checkbox input "true"
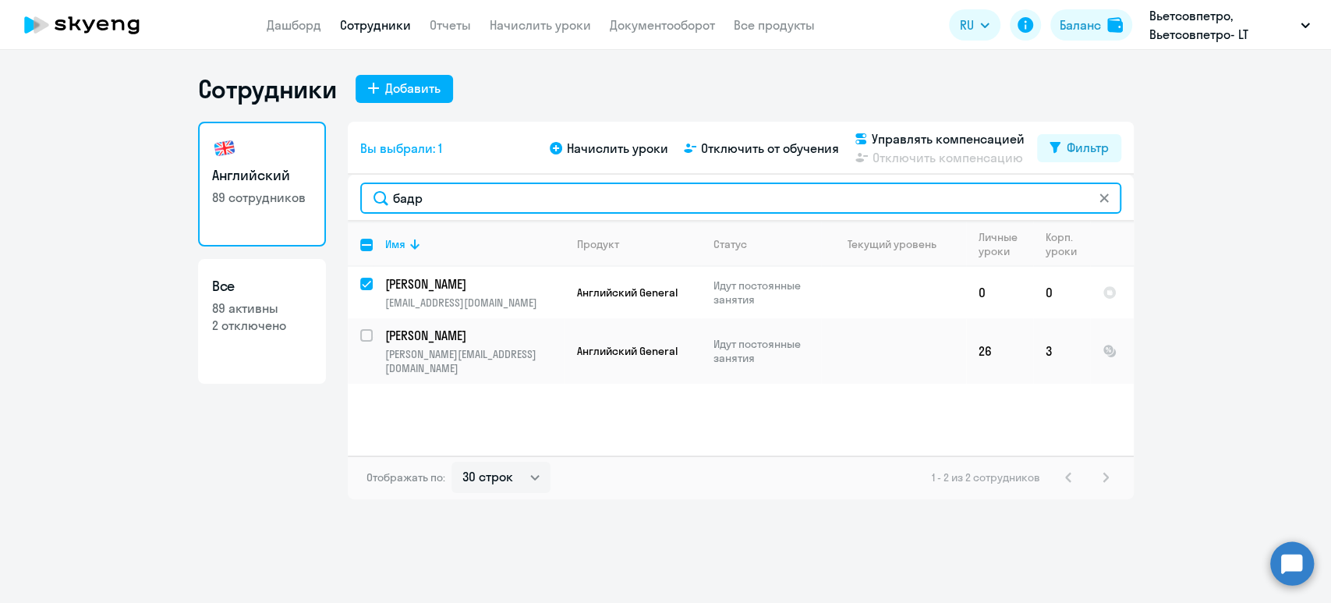
drag, startPoint x: 446, startPoint y: 204, endPoint x: 385, endPoint y: 191, distance: 62.2
click at [385, 191] on input "бадр" at bounding box center [740, 197] width 761 height 31
type input "г"
checkbox input "false"
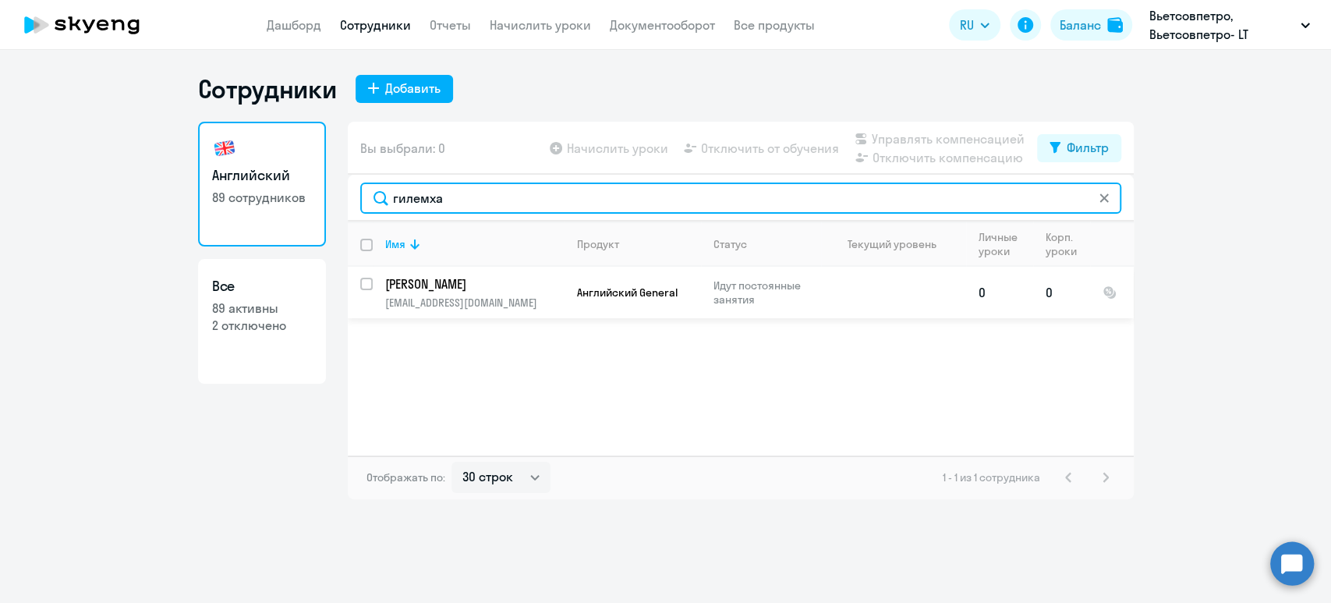
type input "гилемха"
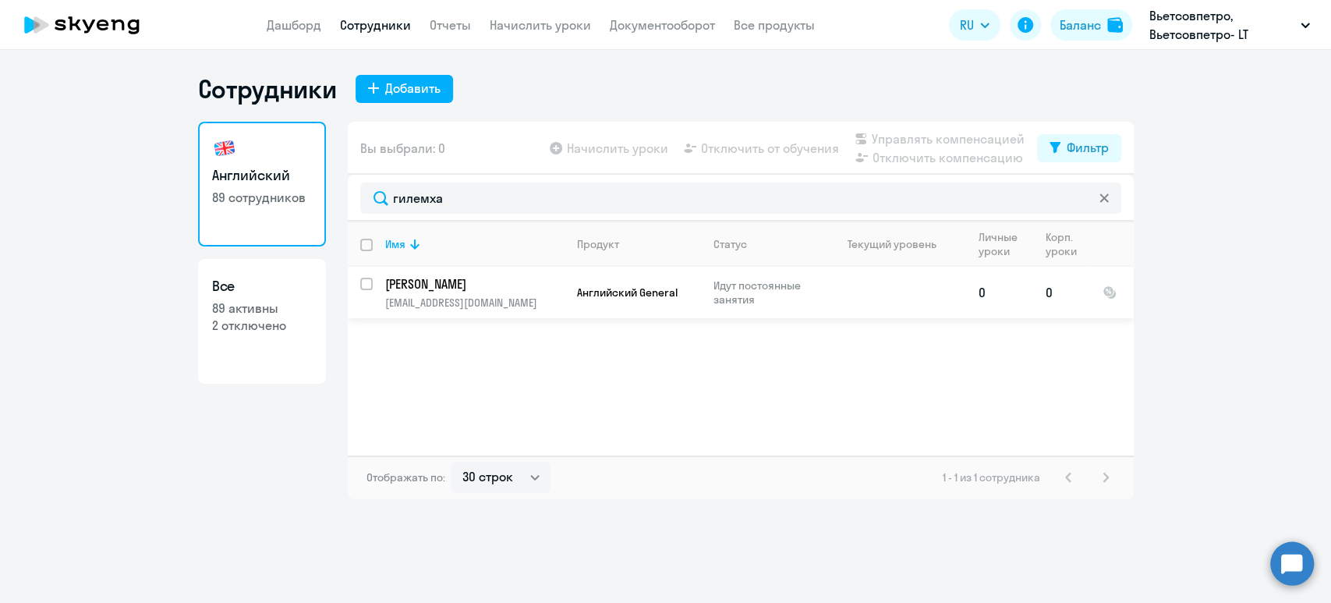
click at [368, 281] on input "select row 19668592" at bounding box center [375, 293] width 31 height 31
checkbox input "true"
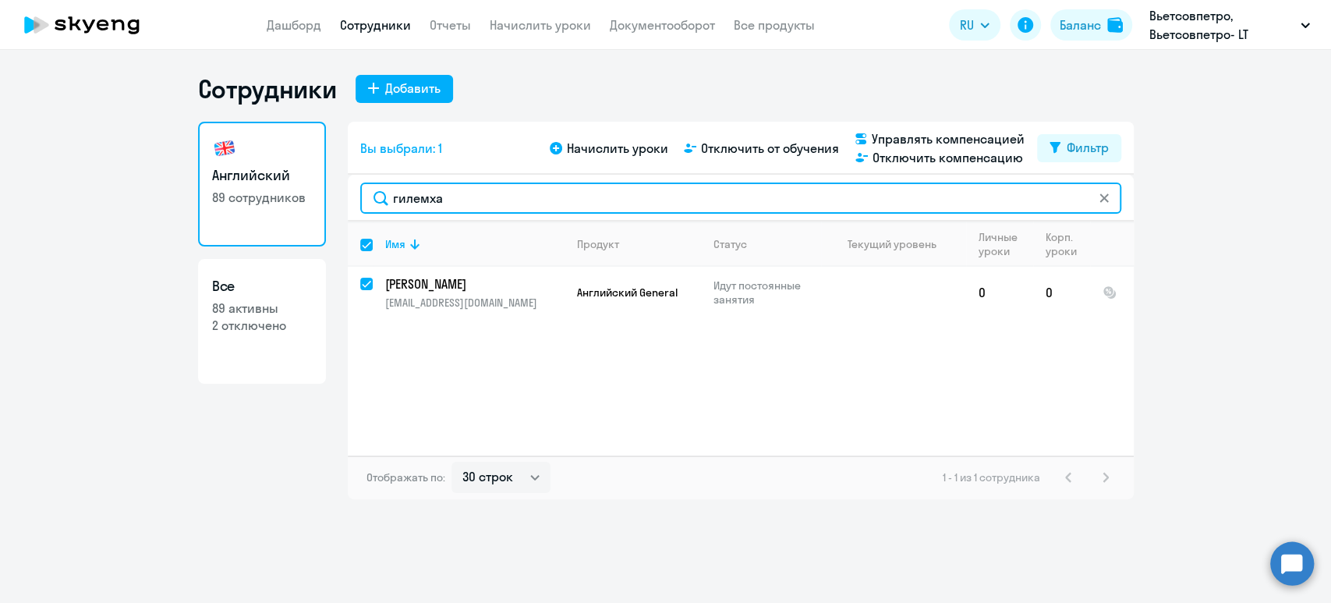
drag, startPoint x: 479, startPoint y: 198, endPoint x: 373, endPoint y: 194, distance: 106.9
click at [373, 194] on input "гилемха" at bounding box center [740, 197] width 761 height 31
checkbox input "false"
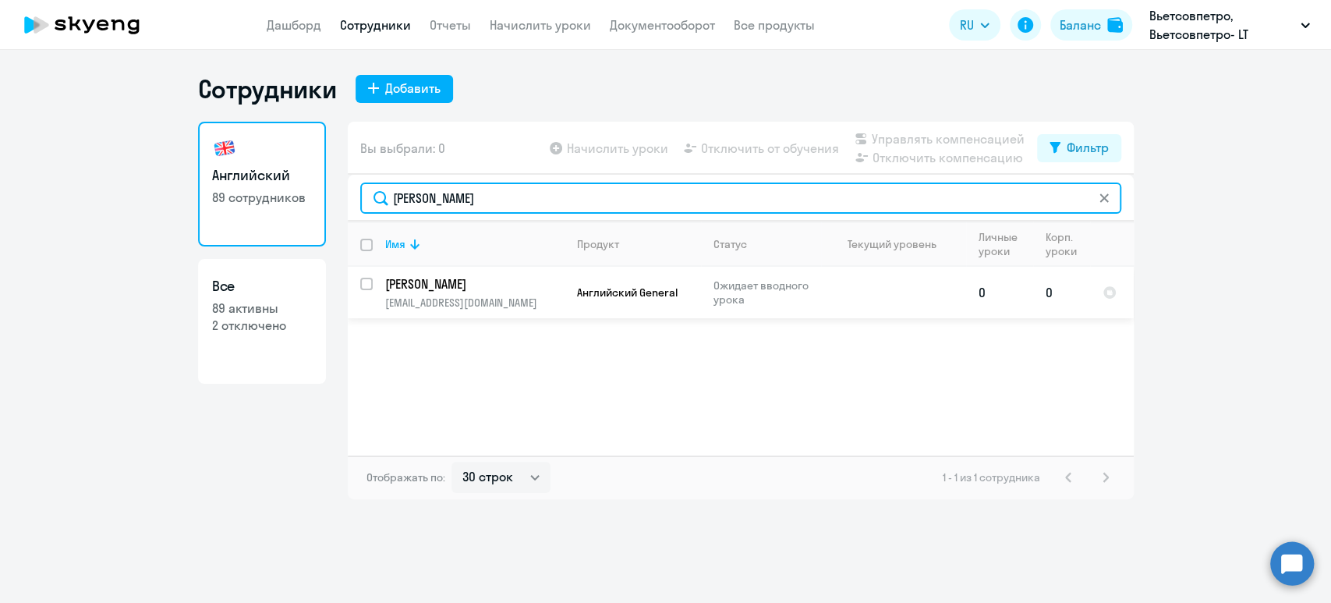
type input "[PERSON_NAME]"
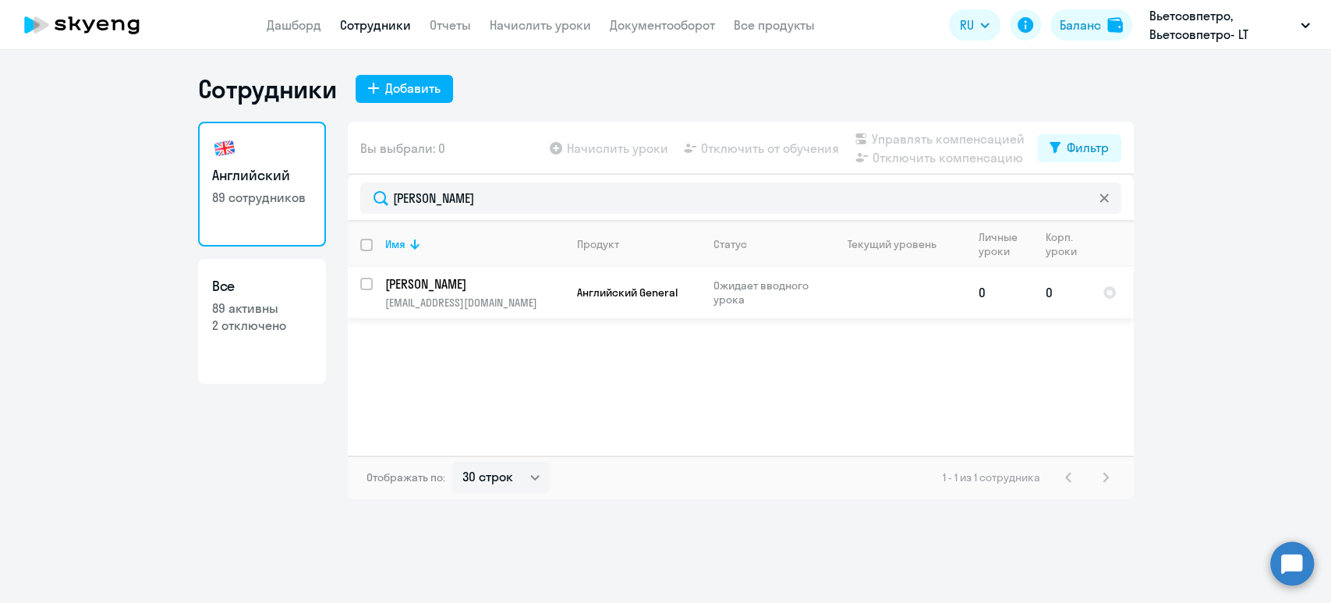
click at [364, 282] on input "select row 21490665" at bounding box center [375, 293] width 31 height 31
checkbox input "true"
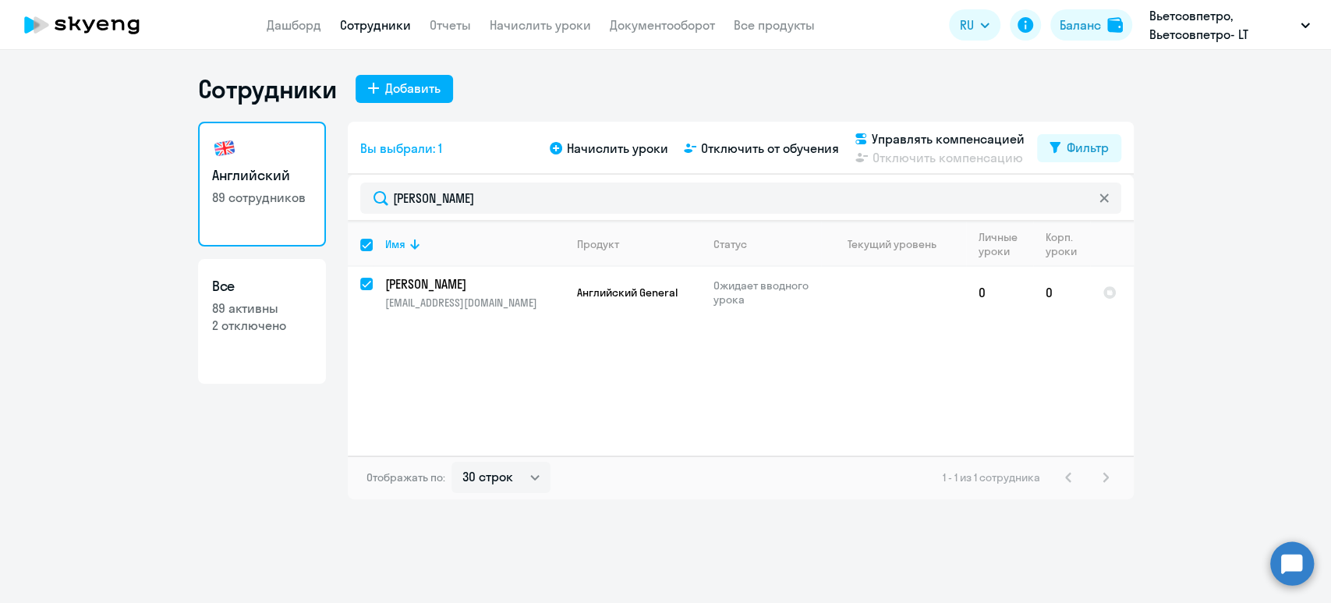
click at [1104, 188] on div at bounding box center [1104, 197] width 12 height 31
click at [1104, 193] on svg-icon at bounding box center [1104, 198] width 12 height 12
checkbox input "false"
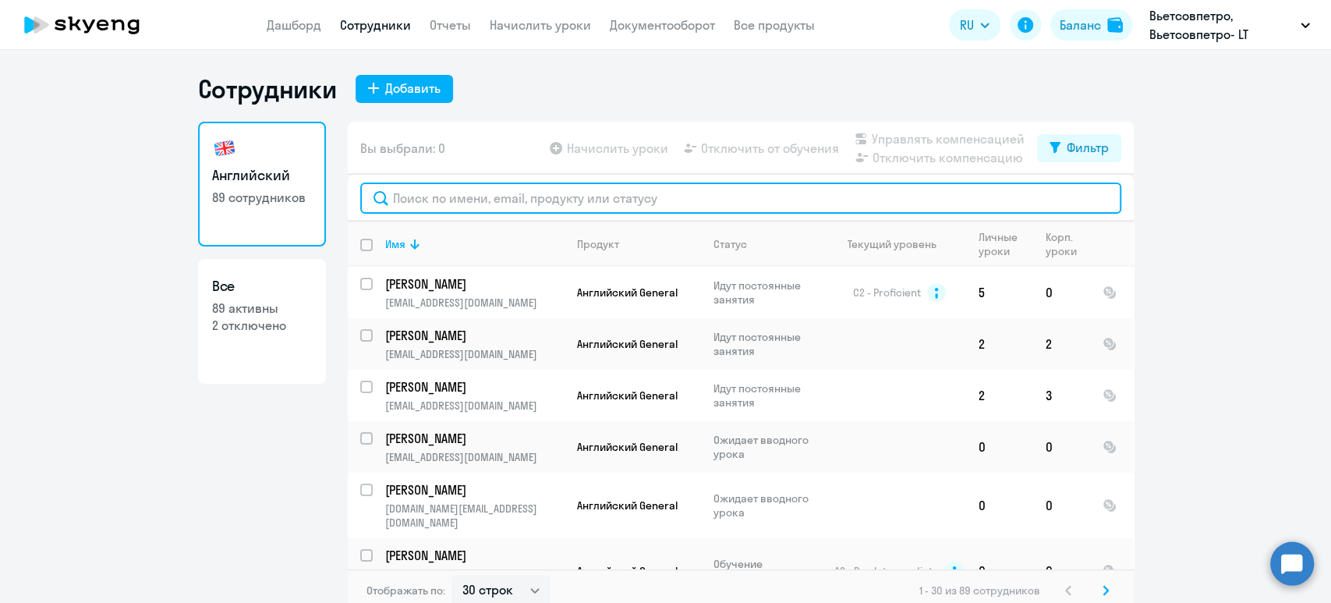
click at [692, 206] on input "text" at bounding box center [740, 197] width 761 height 31
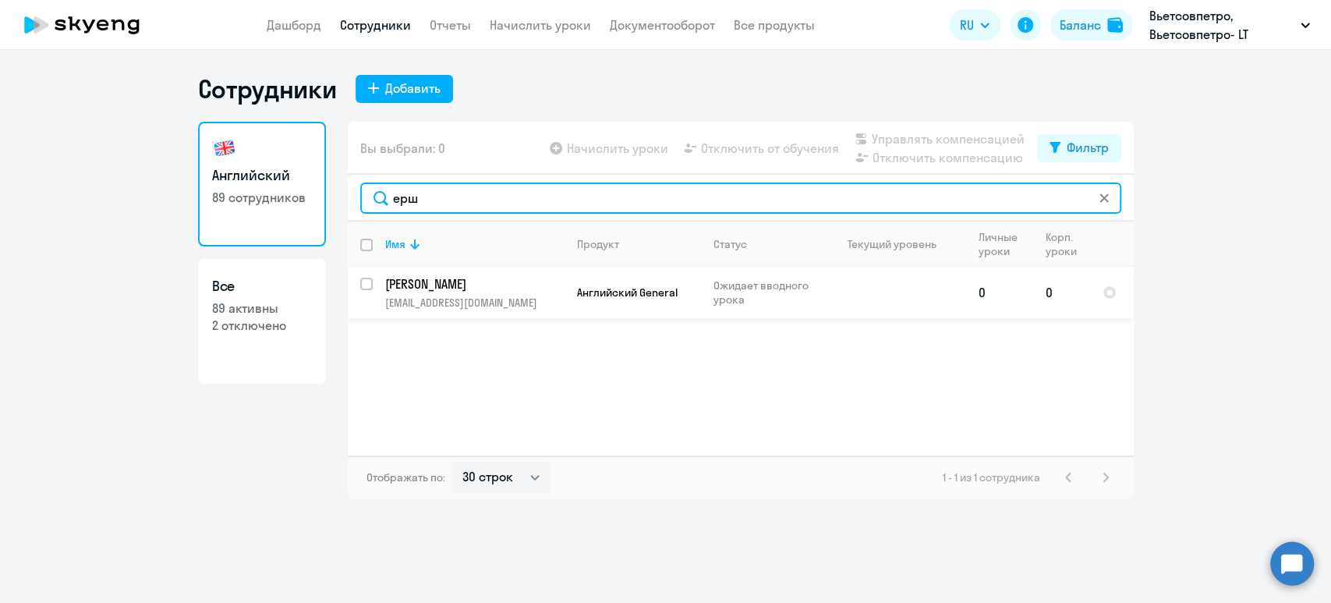
type input "ерш"
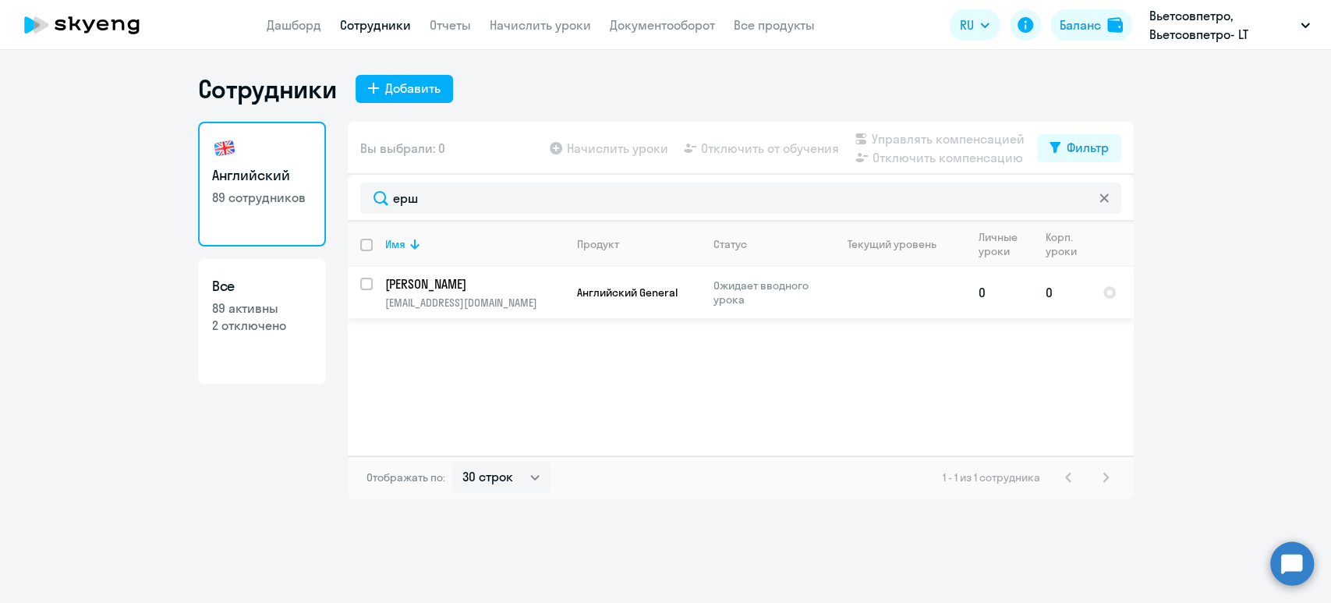
click at [371, 283] on input "select row 21490665" at bounding box center [375, 293] width 31 height 31
checkbox input "true"
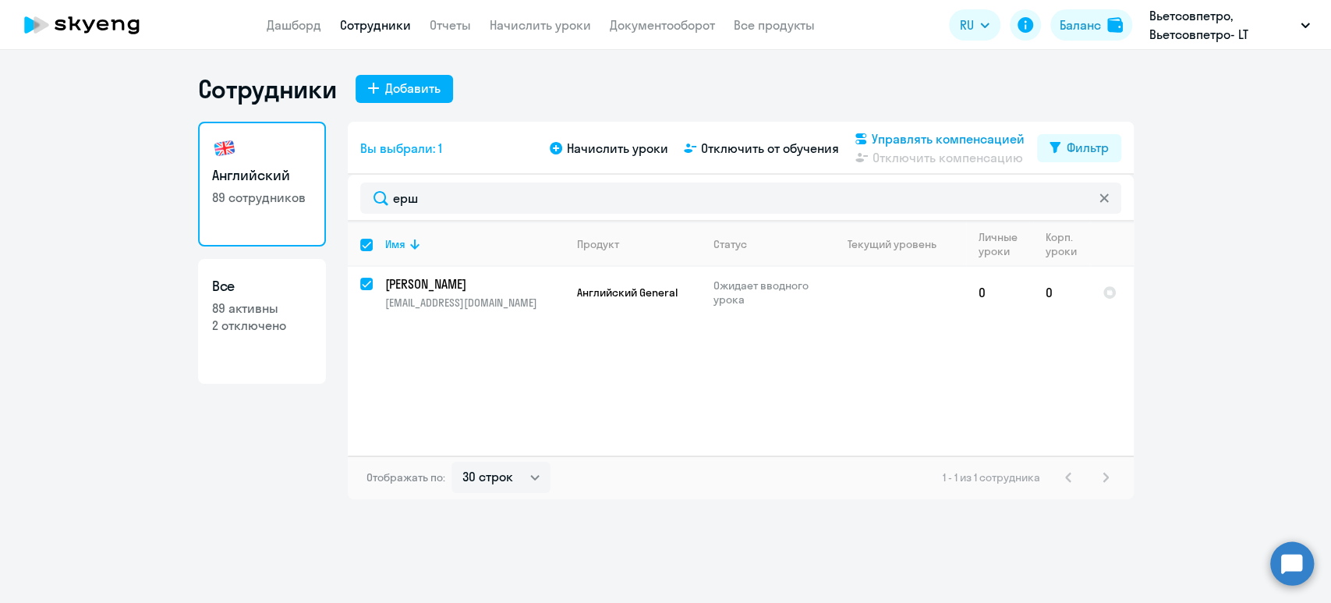
click at [963, 132] on span "Управлять компенсацией" at bounding box center [948, 138] width 153 height 19
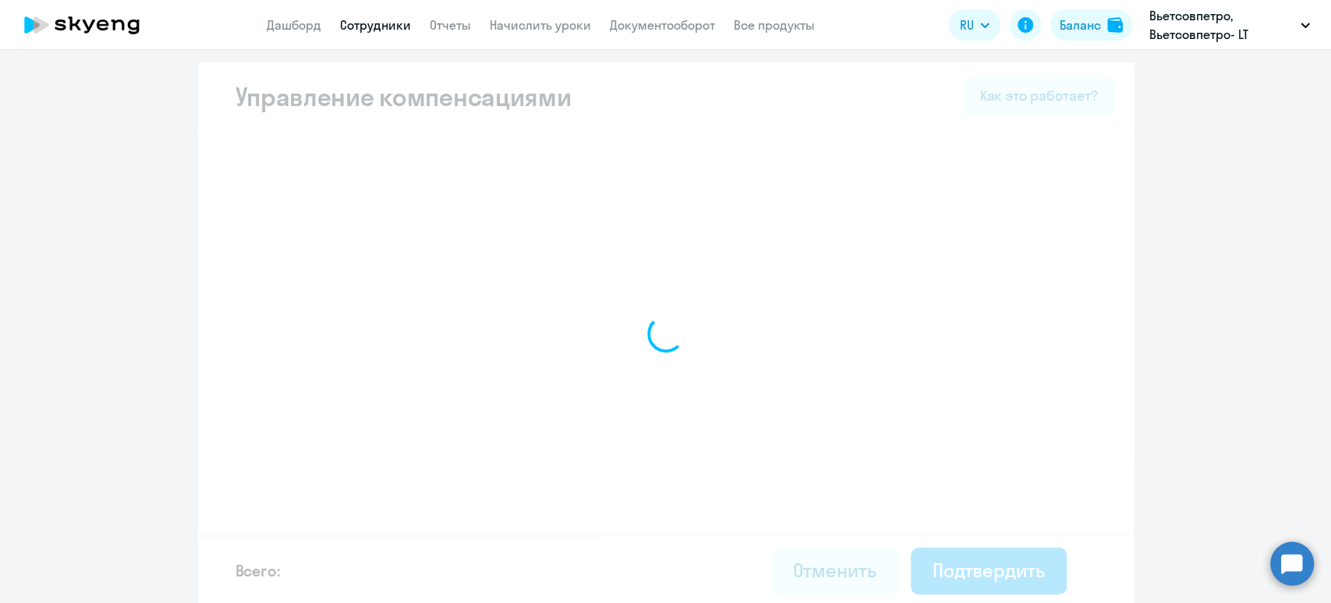
select select "MONTHLY"
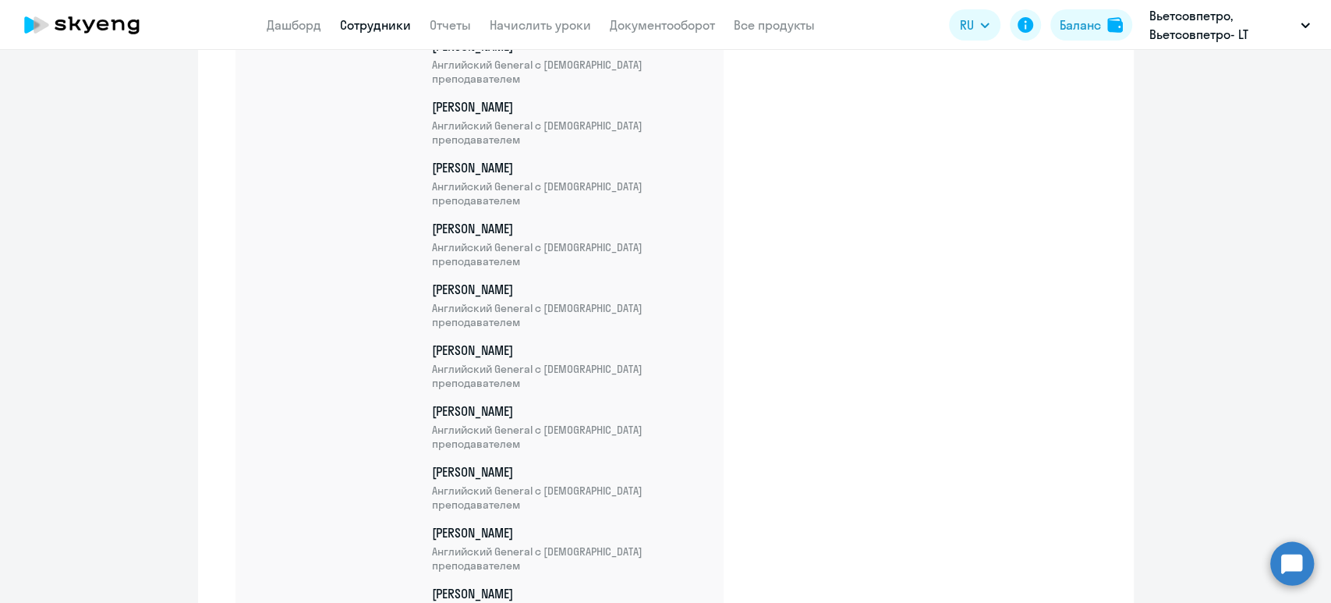
scroll to position [5395, 0]
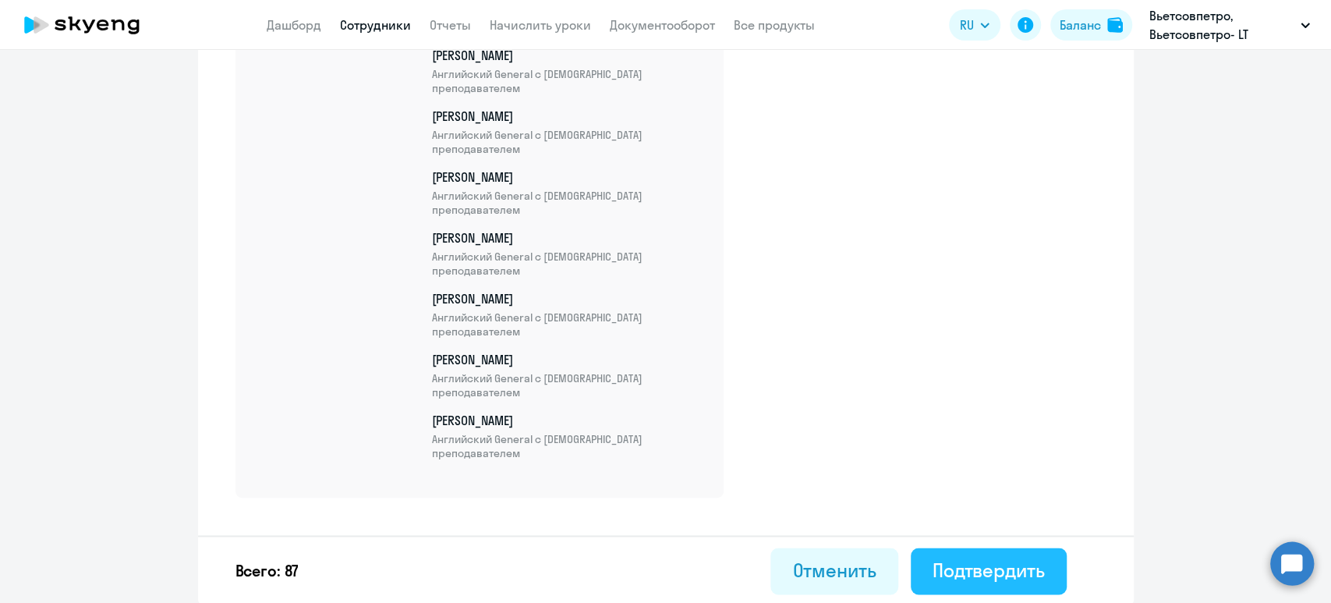
click at [991, 566] on div "Подтвердить" at bounding box center [988, 569] width 112 height 25
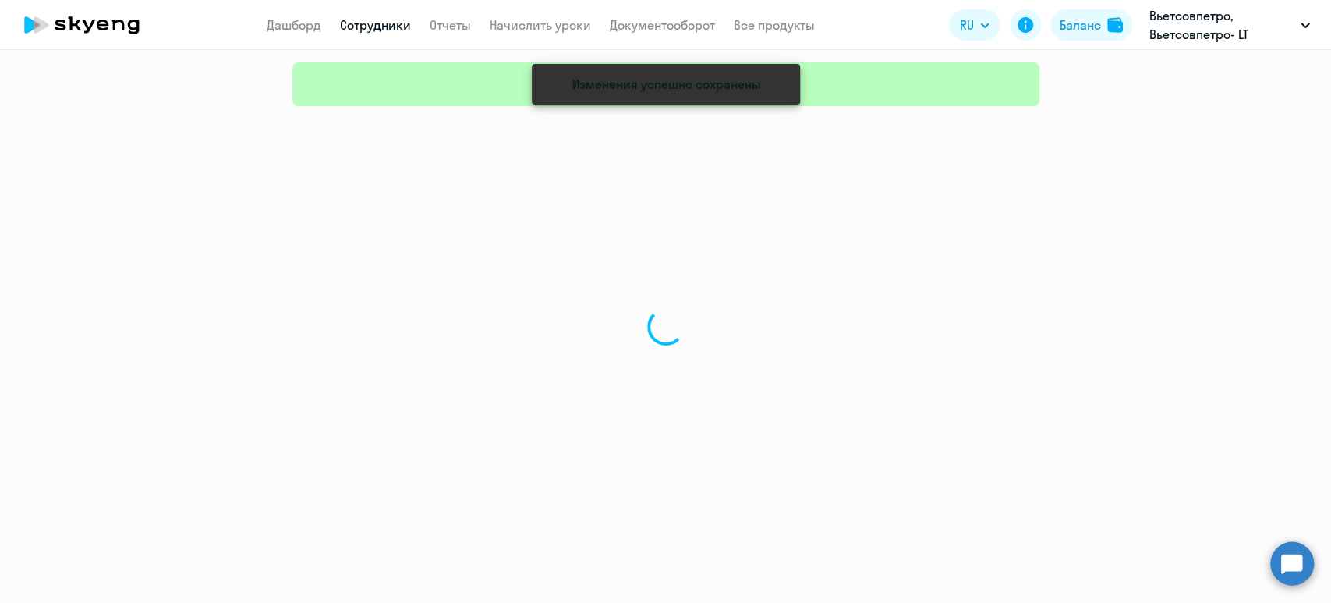
select select "30"
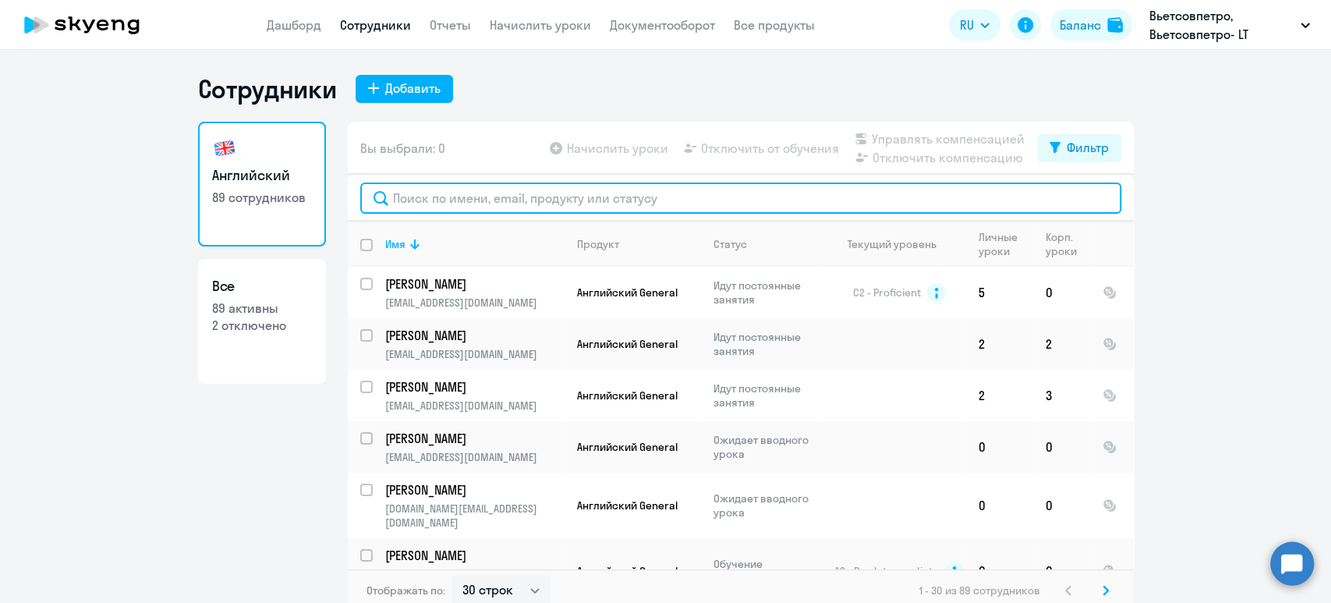
click at [580, 199] on input "text" at bounding box center [740, 197] width 761 height 31
click at [624, 207] on input "text" at bounding box center [740, 197] width 761 height 31
paste input "[PERSON_NAME]"
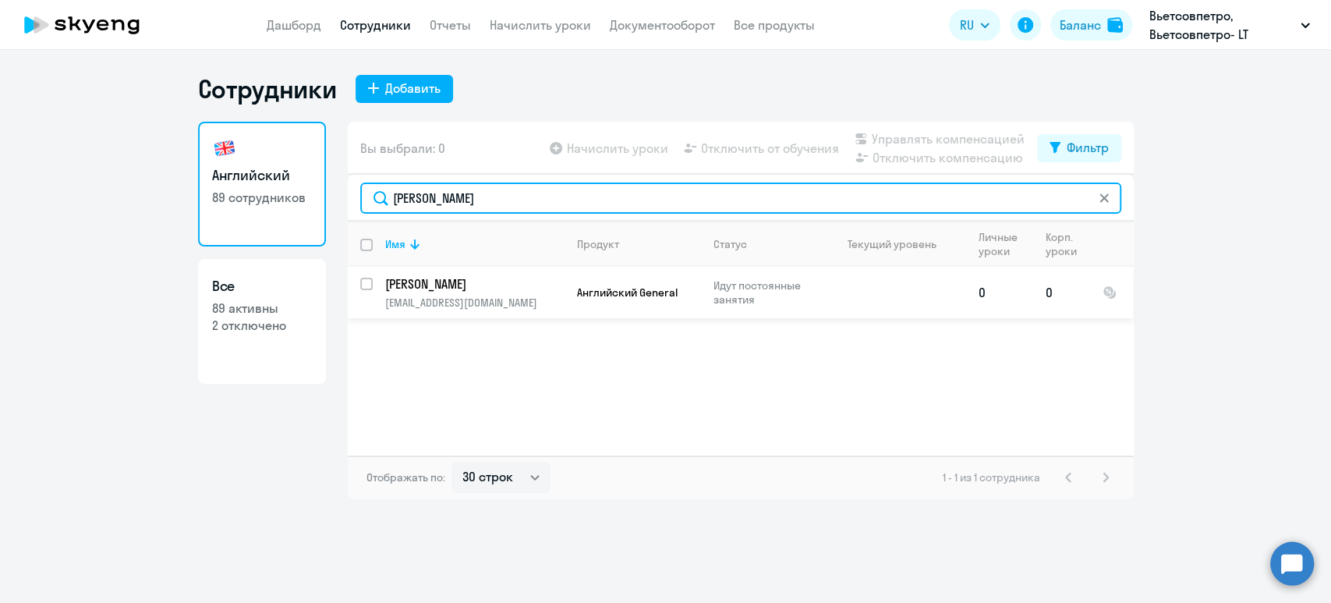
type input "[PERSON_NAME]"
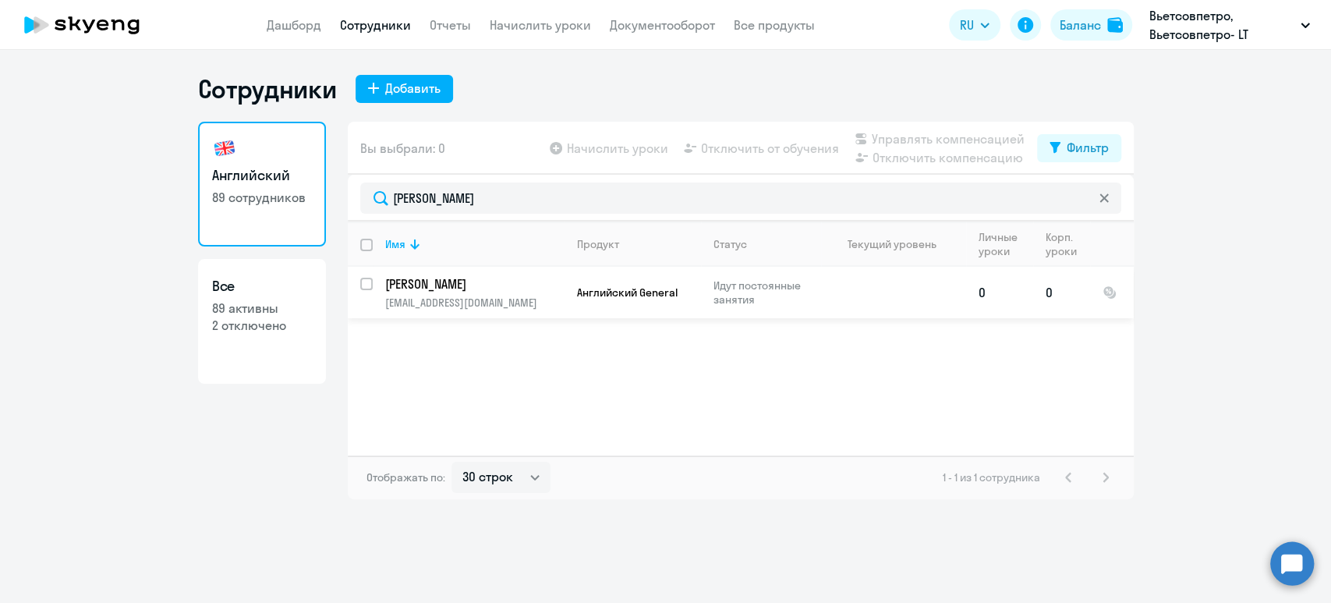
click at [367, 281] on input "select row 19668592" at bounding box center [375, 293] width 31 height 31
checkbox input "true"
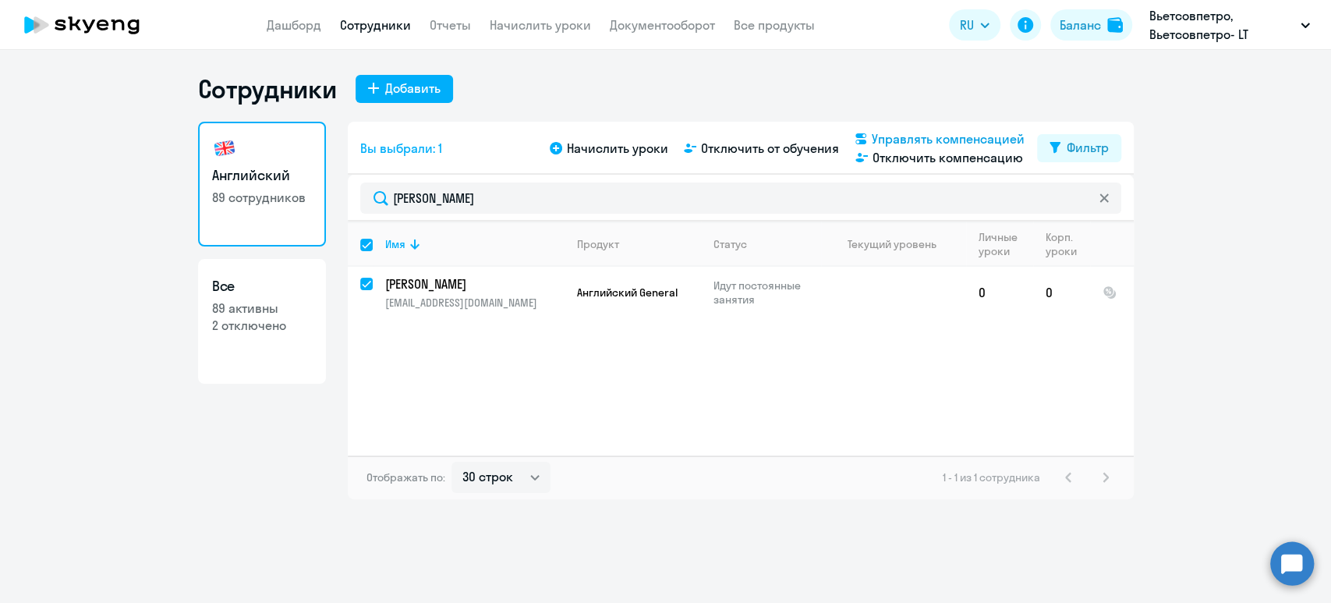
click at [1006, 131] on span "Управлять компенсацией" at bounding box center [948, 138] width 153 height 19
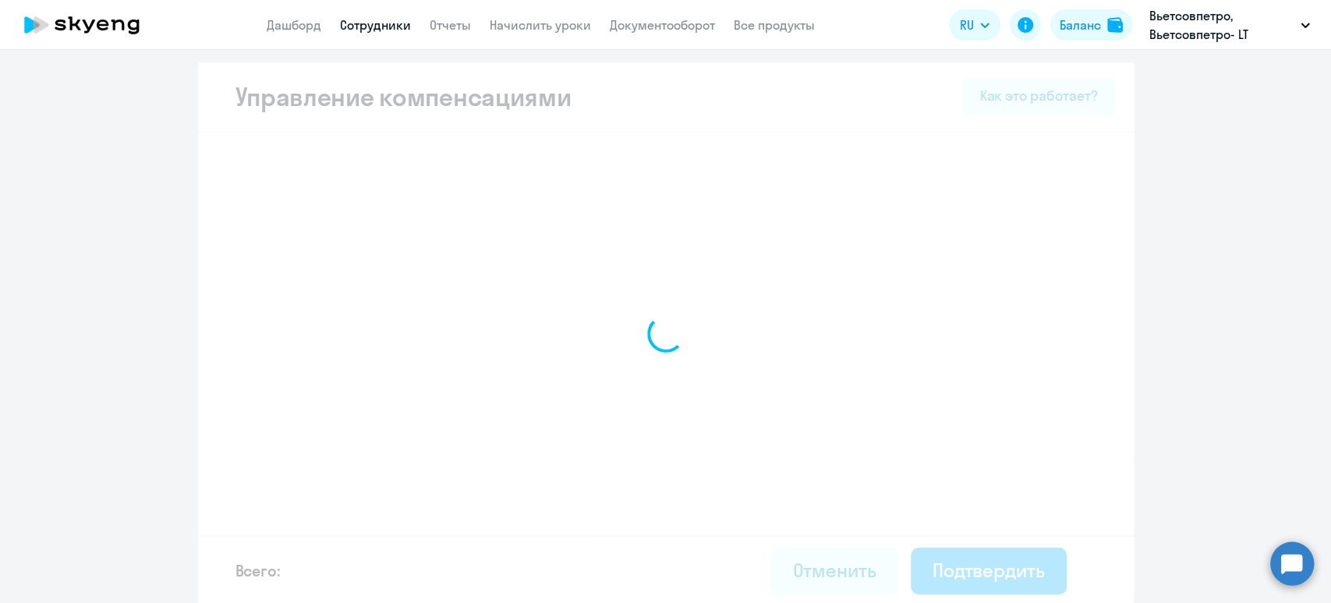
select select "MONTHLY"
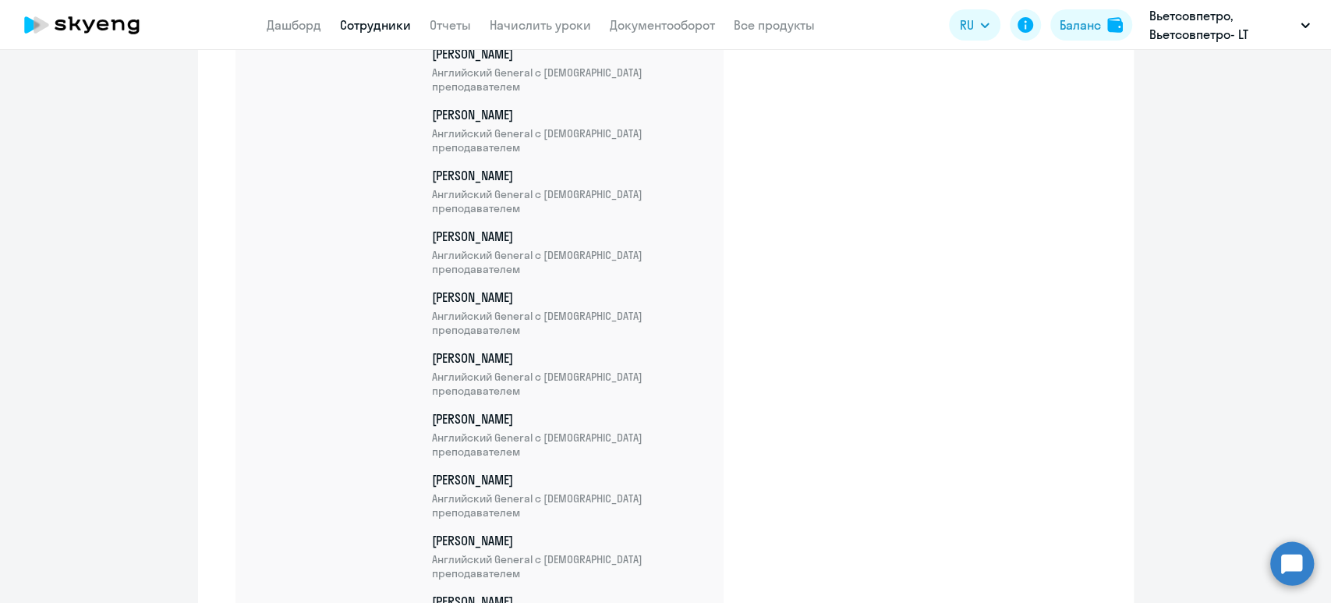
scroll to position [5395, 0]
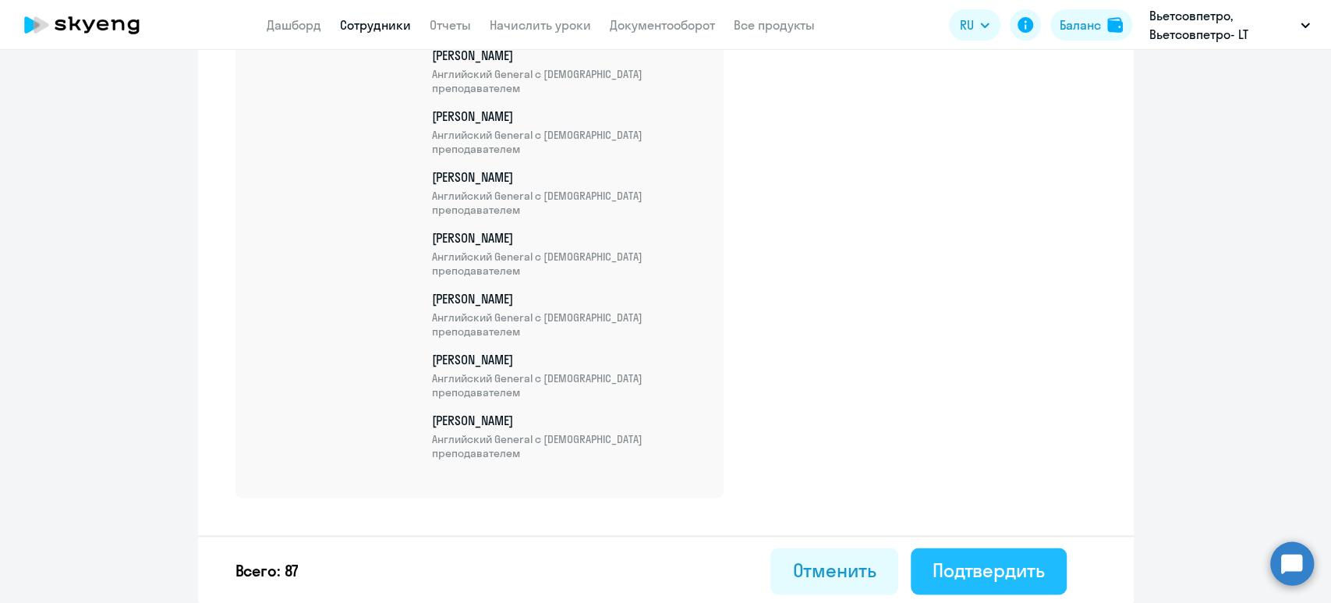
click at [1020, 561] on div "Подтвердить" at bounding box center [988, 569] width 112 height 25
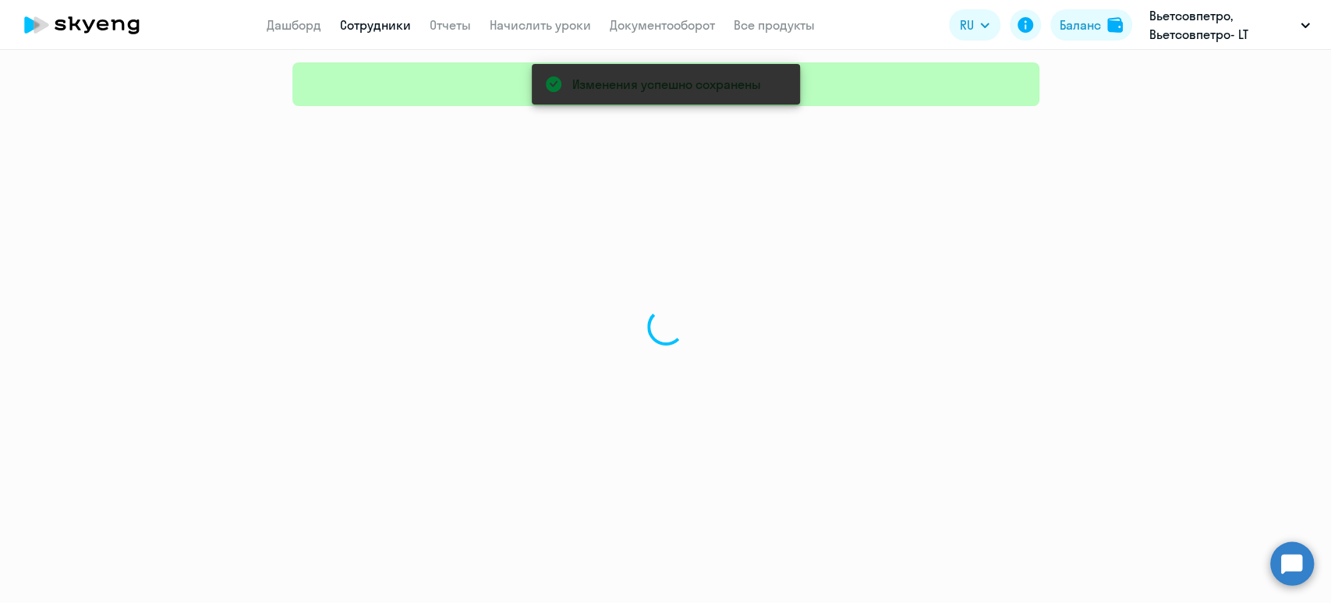
select select "30"
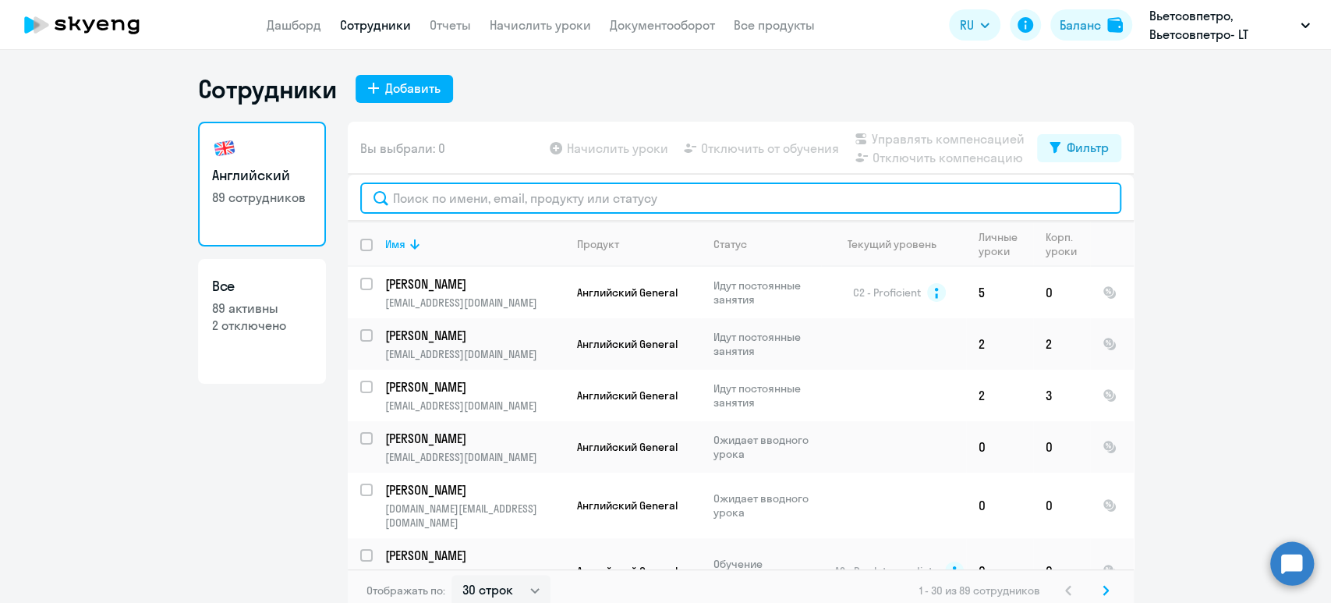
click at [451, 191] on input "text" at bounding box center [740, 197] width 761 height 31
paste input "[PERSON_NAME]"
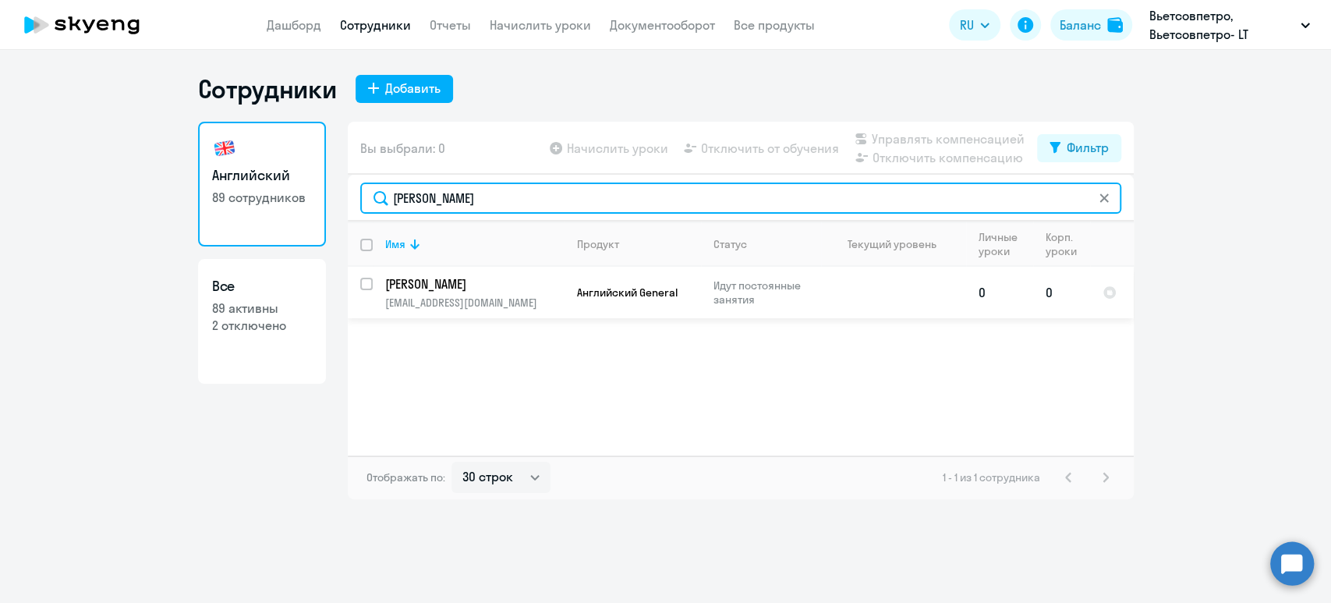
type input "[PERSON_NAME]"
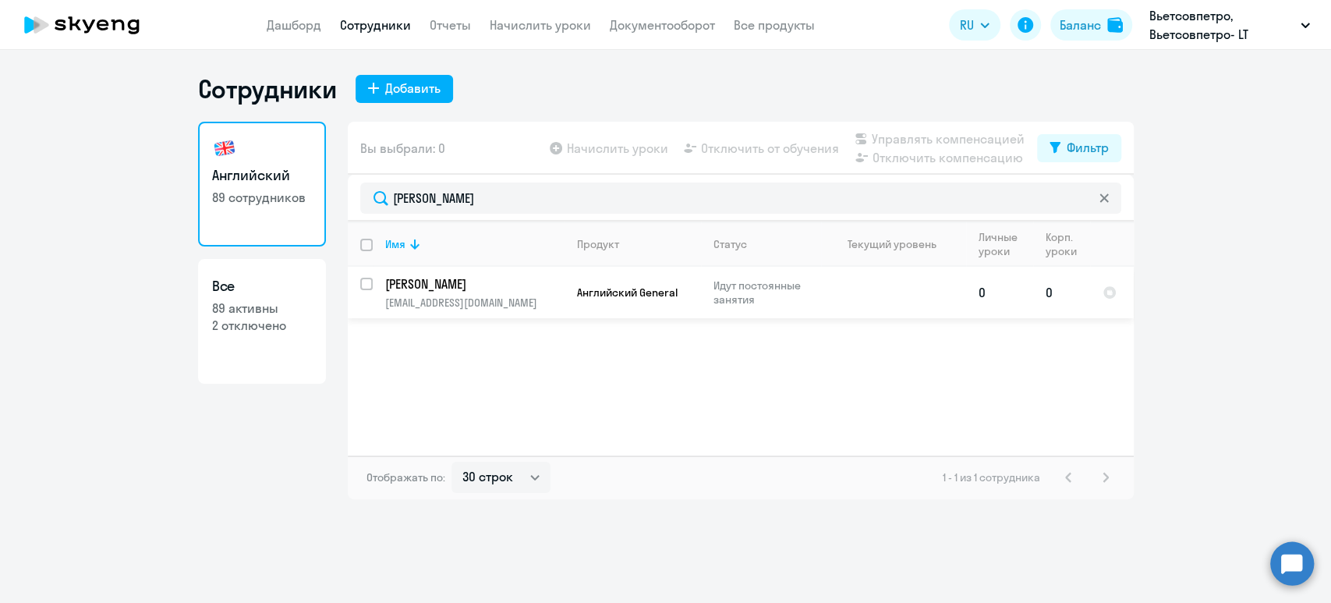
click at [367, 279] on input "select row 18797791" at bounding box center [375, 293] width 31 height 31
checkbox input "true"
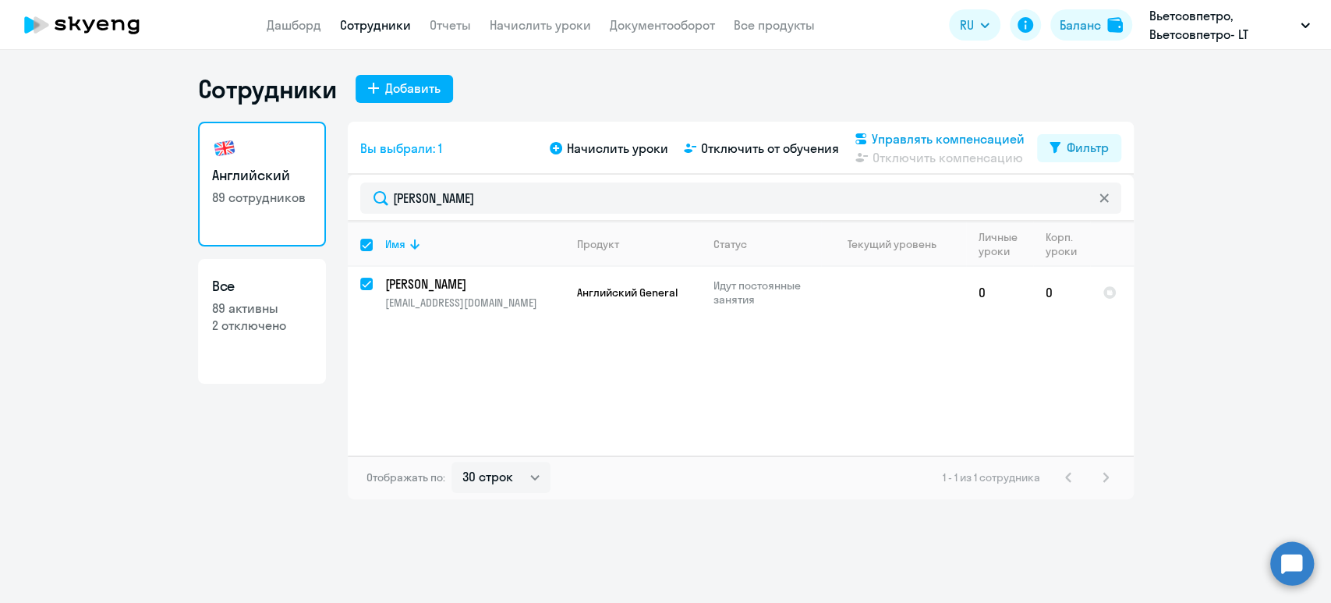
click at [932, 136] on span "Управлять компенсацией" at bounding box center [948, 138] width 153 height 19
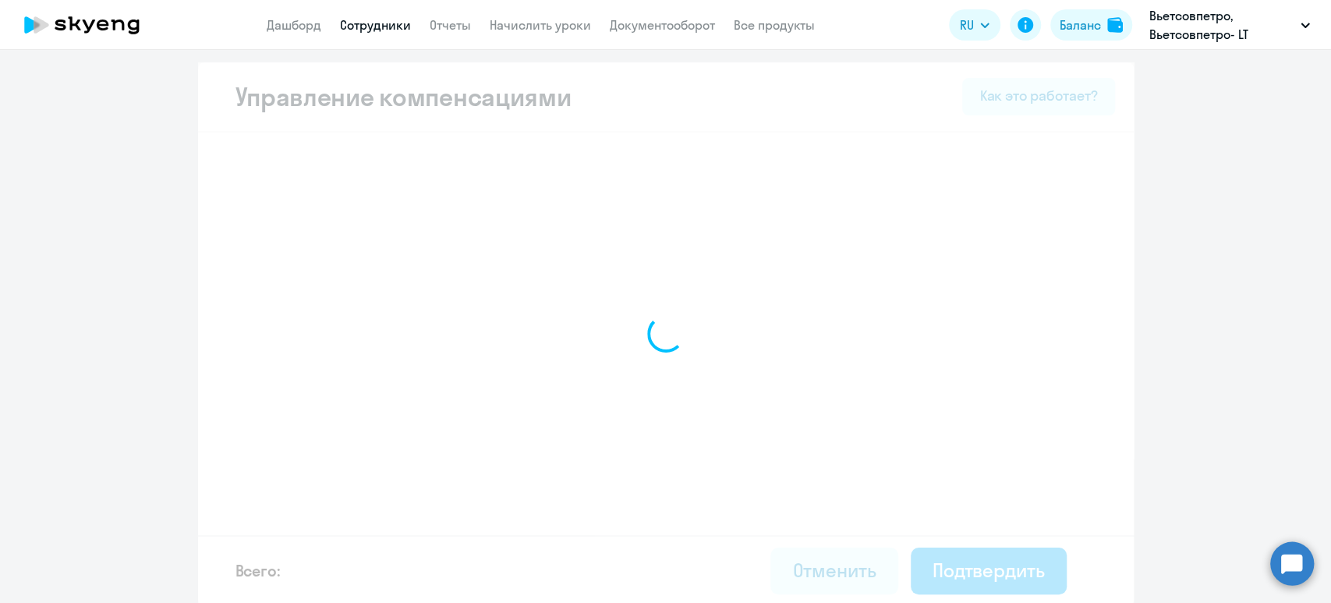
select select "MONTHLY"
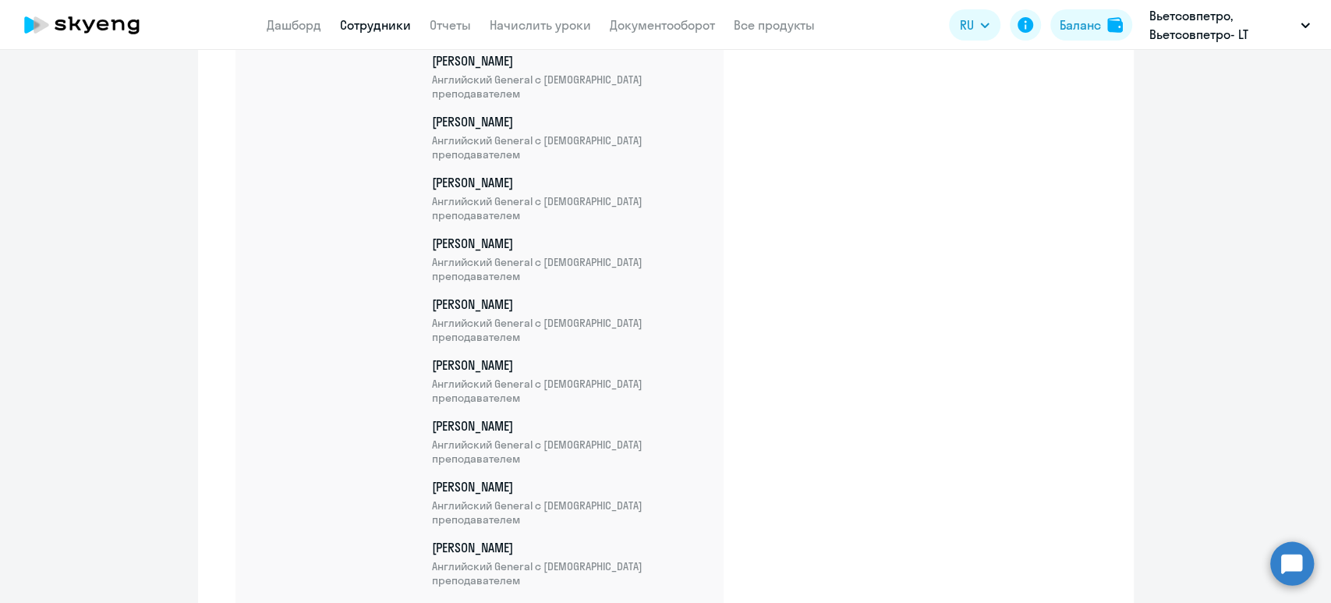
scroll to position [5456, 0]
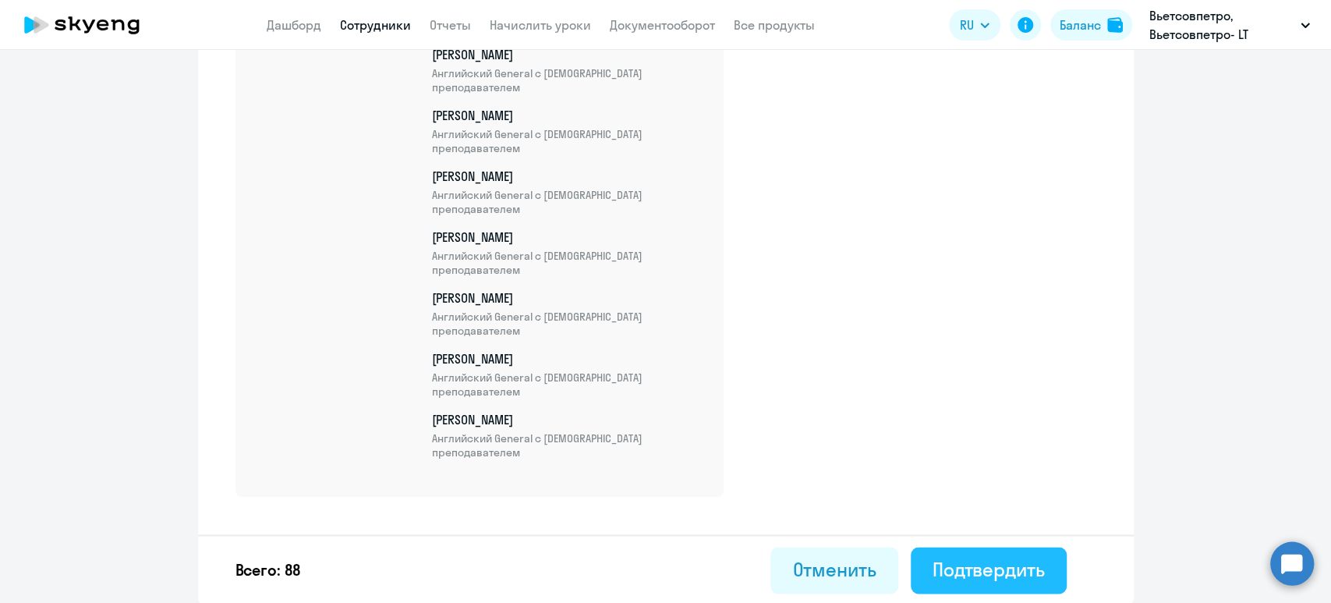
click at [1017, 558] on div "Подтвердить" at bounding box center [988, 569] width 112 height 25
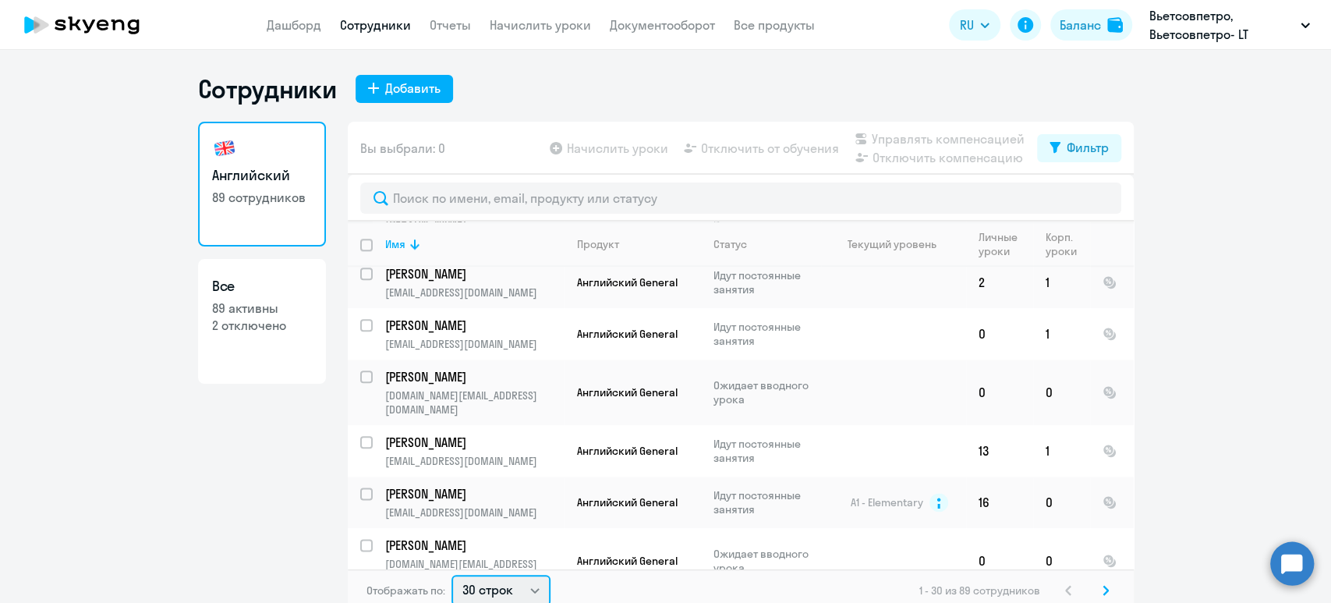
scroll to position [2, 0]
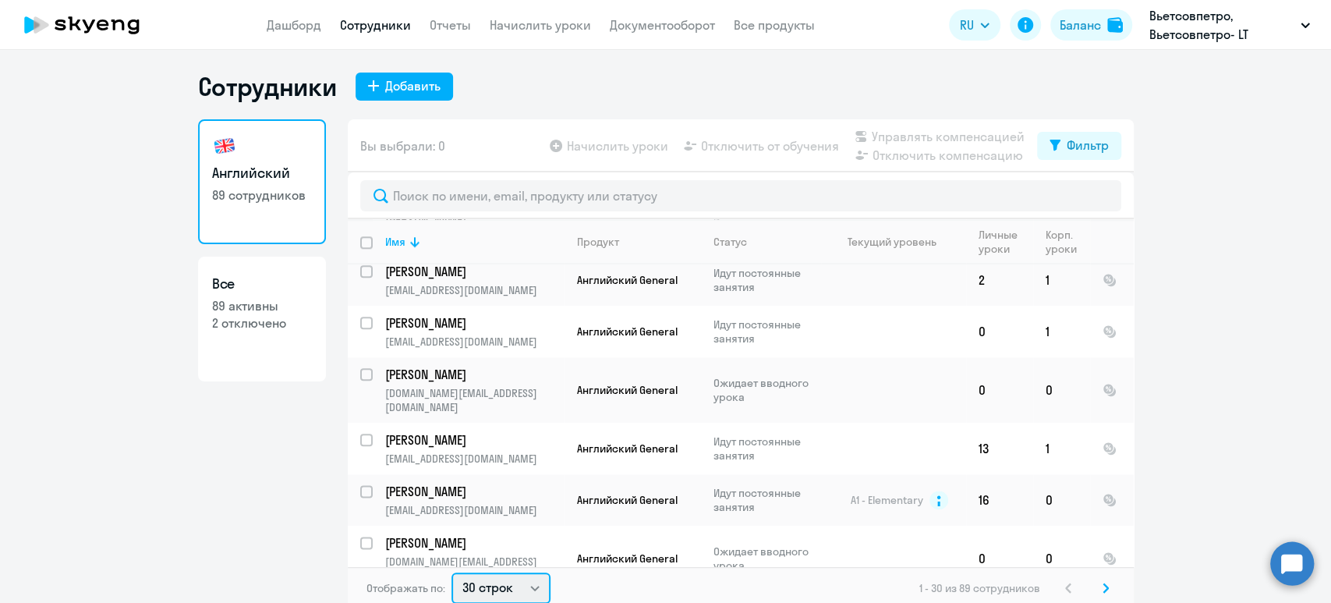
drag, startPoint x: 472, startPoint y: 587, endPoint x: 485, endPoint y: 601, distance: 18.8
click at [472, 587] on select "30 строк 50 строк 100 строк" at bounding box center [500, 587] width 99 height 31
select select "100"
click at [451, 572] on select "30 строк 50 строк 100 строк" at bounding box center [500, 587] width 99 height 31
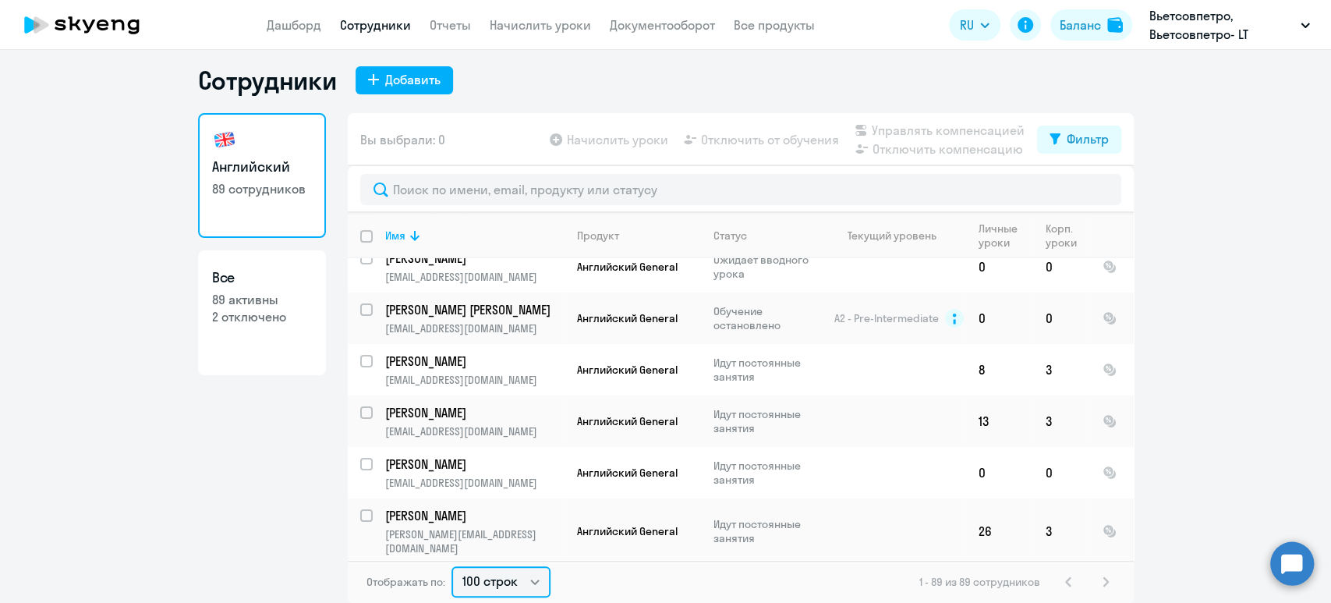
scroll to position [4261, 0]
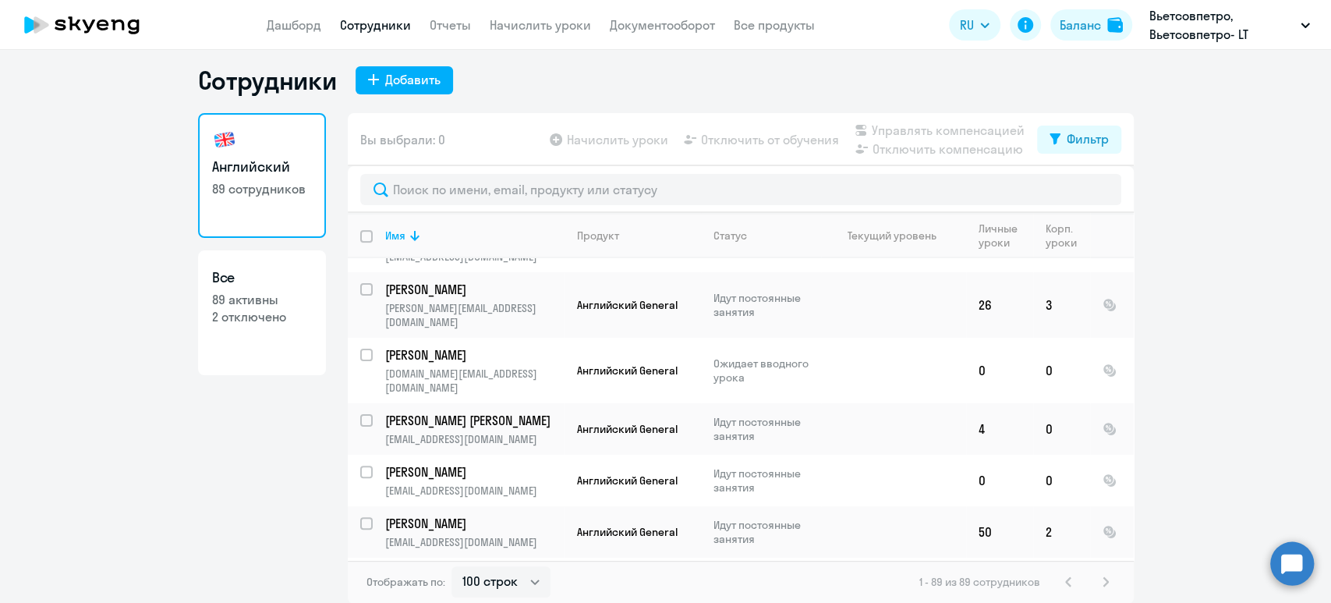
click at [107, 413] on ng-component "Сотрудники Добавить Английский 89 сотрудников Все 89 активны 2 отключено Вы выб…" at bounding box center [665, 334] width 1331 height 539
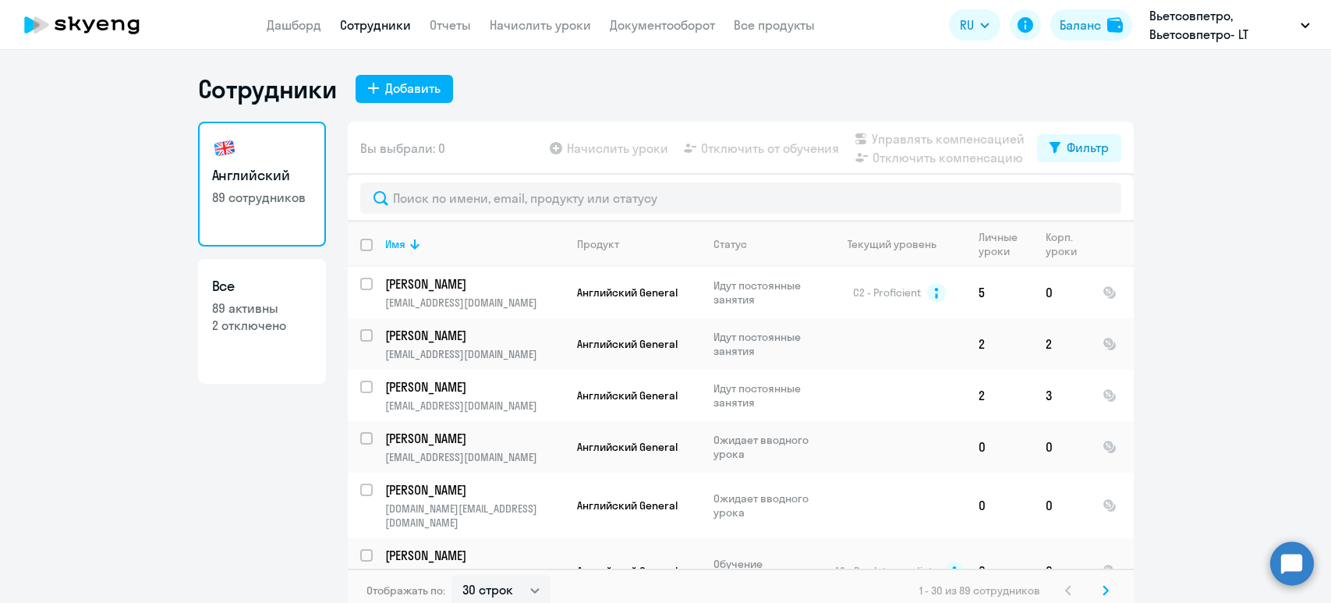
select select "30"
